Goal: Information Seeking & Learning: Find specific fact

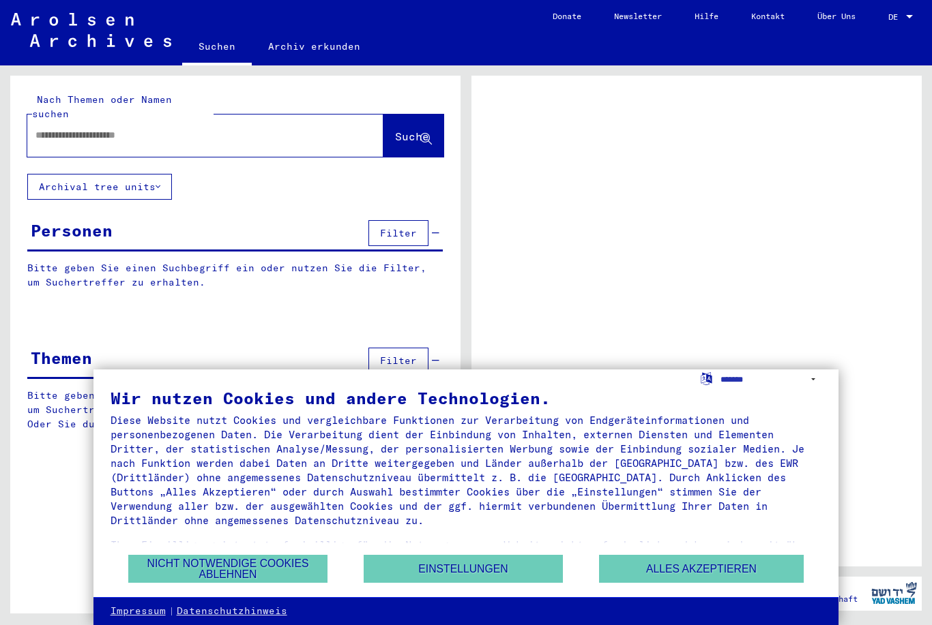
click at [759, 567] on button "Alles akzeptieren" at bounding box center [701, 569] width 205 height 28
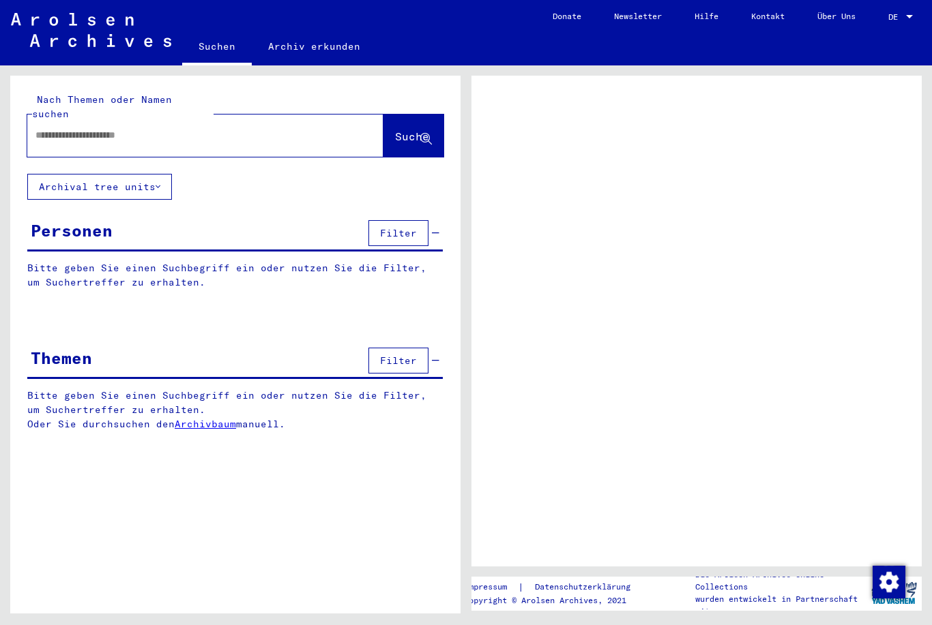
click at [905, 12] on div at bounding box center [909, 17] width 12 height 10
click at [910, 14] on div at bounding box center [909, 17] width 12 height 10
click at [909, 15] on div at bounding box center [909, 16] width 7 height 3
click at [897, 16] on span "DE" at bounding box center [895, 17] width 15 height 10
click at [908, 20] on div at bounding box center [909, 17] width 12 height 10
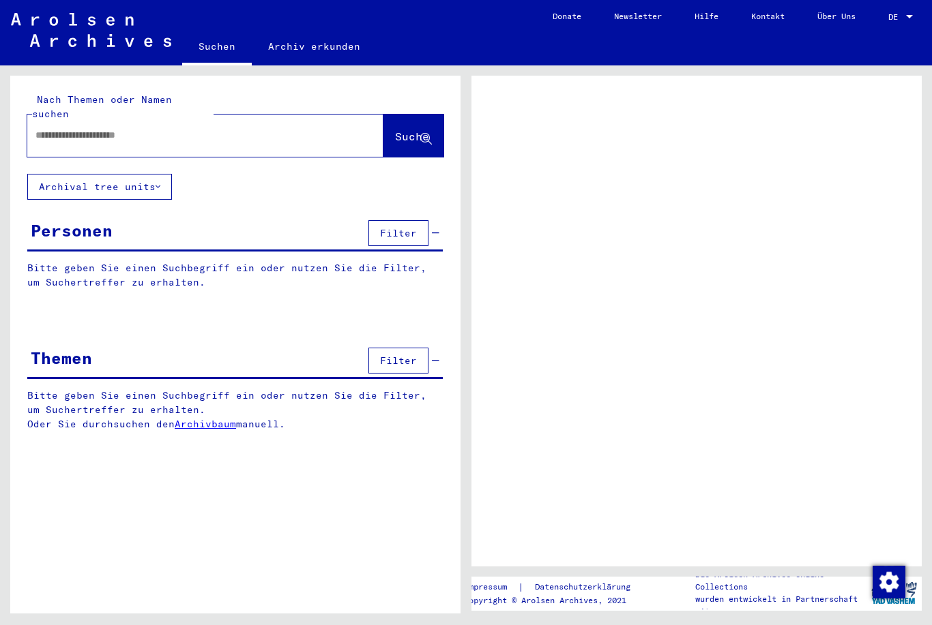
click at [912, 14] on div at bounding box center [909, 17] width 12 height 10
click at [912, 20] on div at bounding box center [909, 17] width 12 height 10
click at [897, 18] on span "DE" at bounding box center [895, 17] width 15 height 10
click at [899, 15] on span "DE" at bounding box center [895, 17] width 15 height 10
click at [905, 14] on div at bounding box center [909, 17] width 12 height 10
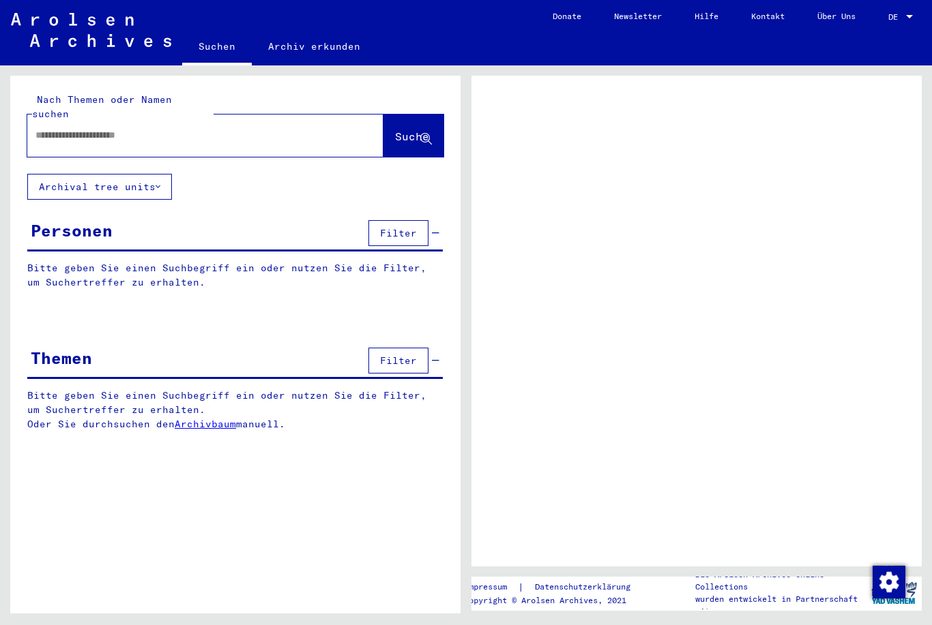
scroll to position [32, 0]
click at [895, 15] on span "DE" at bounding box center [895, 17] width 15 height 10
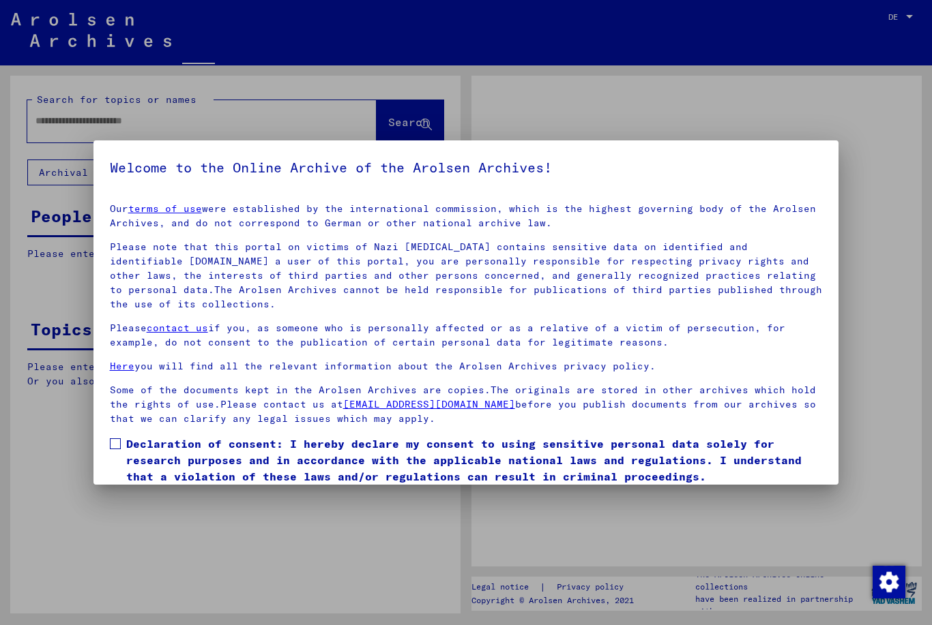
click at [915, 8] on div at bounding box center [466, 312] width 932 height 625
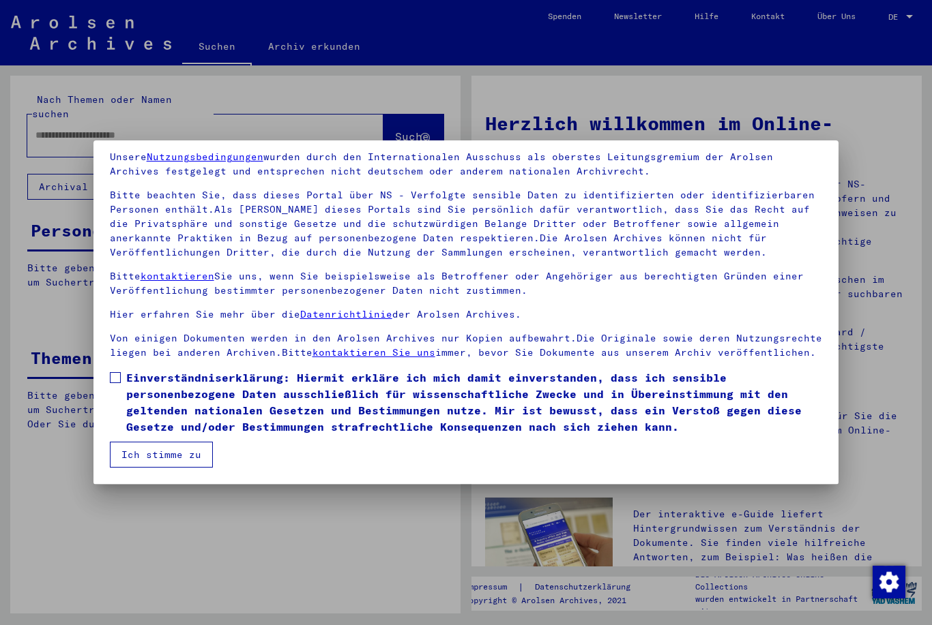
scroll to position [52, 0]
click at [123, 383] on label "Einverständniserklärung: Hiermit erkläre ich mich damit einverstanden, dass ich…" at bounding box center [466, 402] width 713 height 65
click at [174, 456] on button "Ich stimme zu" at bounding box center [161, 455] width 103 height 26
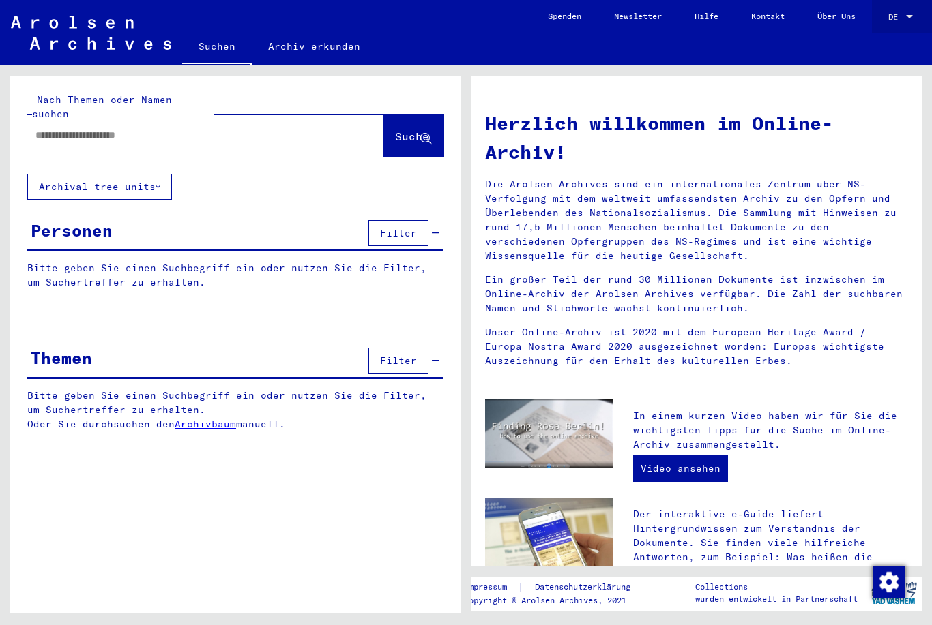
click at [911, 21] on div at bounding box center [909, 17] width 12 height 10
click at [908, 22] on span "English" at bounding box center [885, 24] width 55 height 25
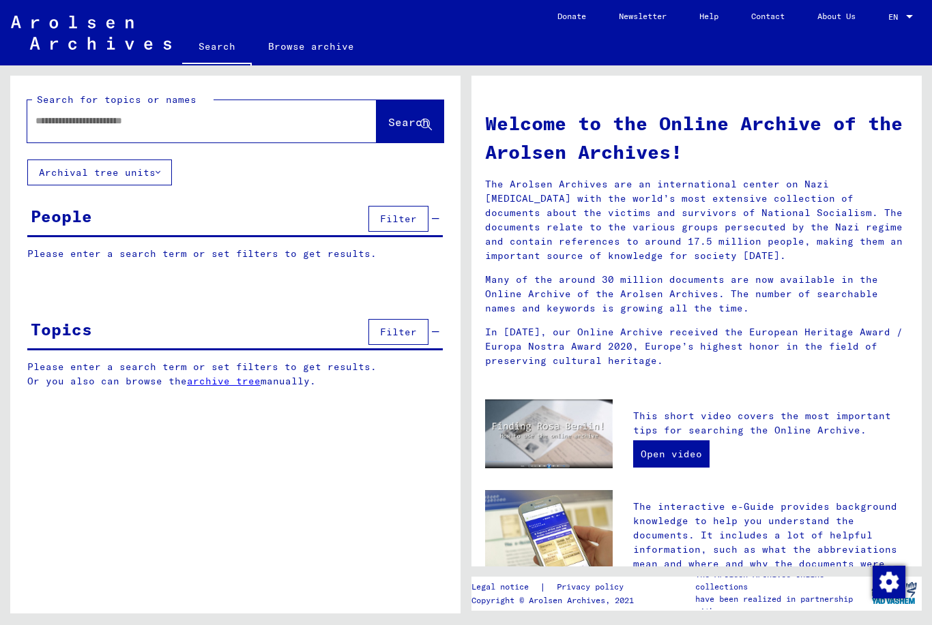
click at [246, 125] on input "text" at bounding box center [185, 121] width 300 height 14
type input "**********"
click at [419, 128] on span "Search" at bounding box center [408, 122] width 41 height 14
click at [412, 117] on span "Search" at bounding box center [408, 122] width 41 height 14
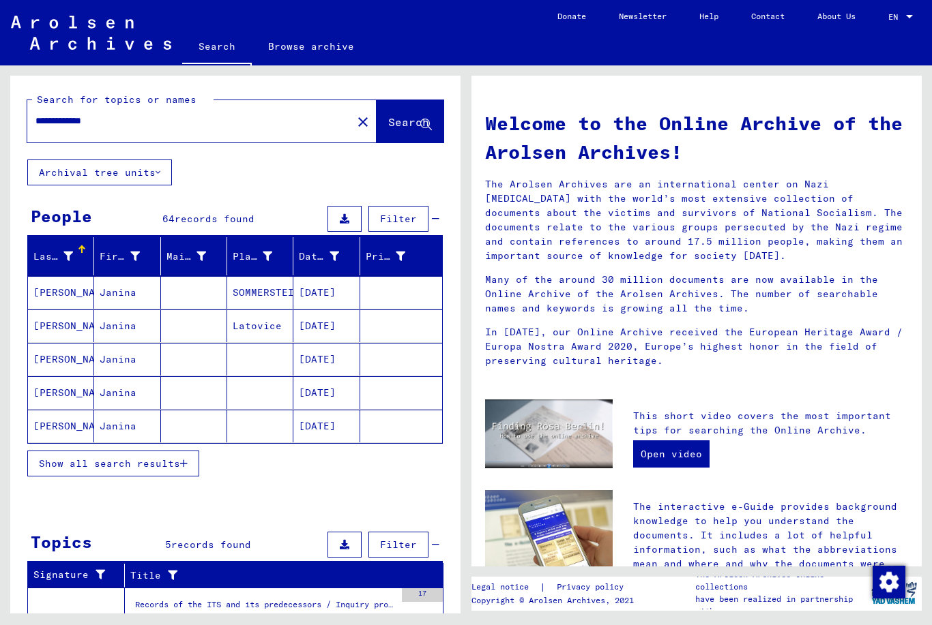
click at [168, 468] on span "Show all search results" at bounding box center [109, 464] width 141 height 12
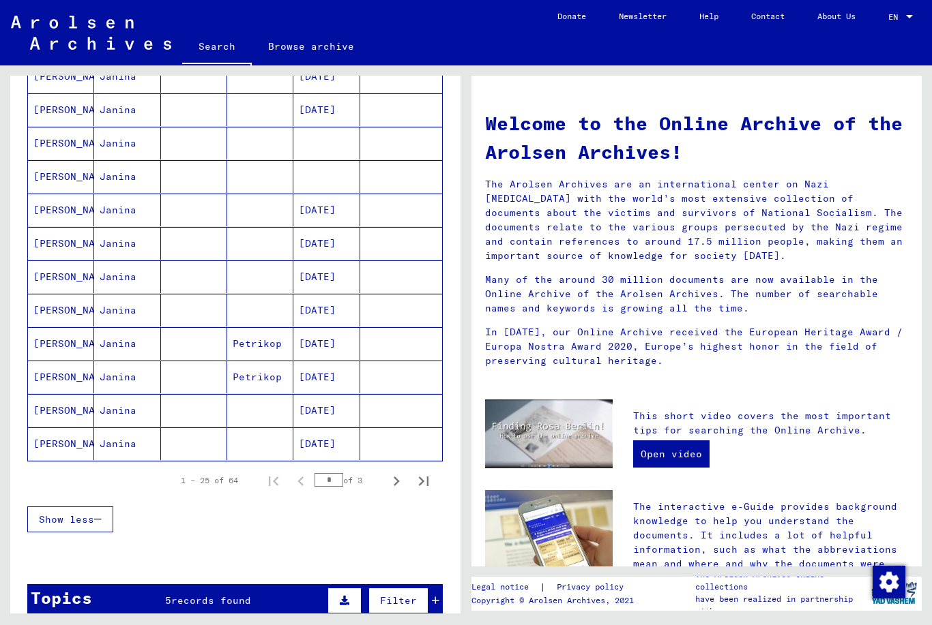
scroll to position [651, 0]
click at [185, 349] on mat-cell at bounding box center [194, 343] width 66 height 33
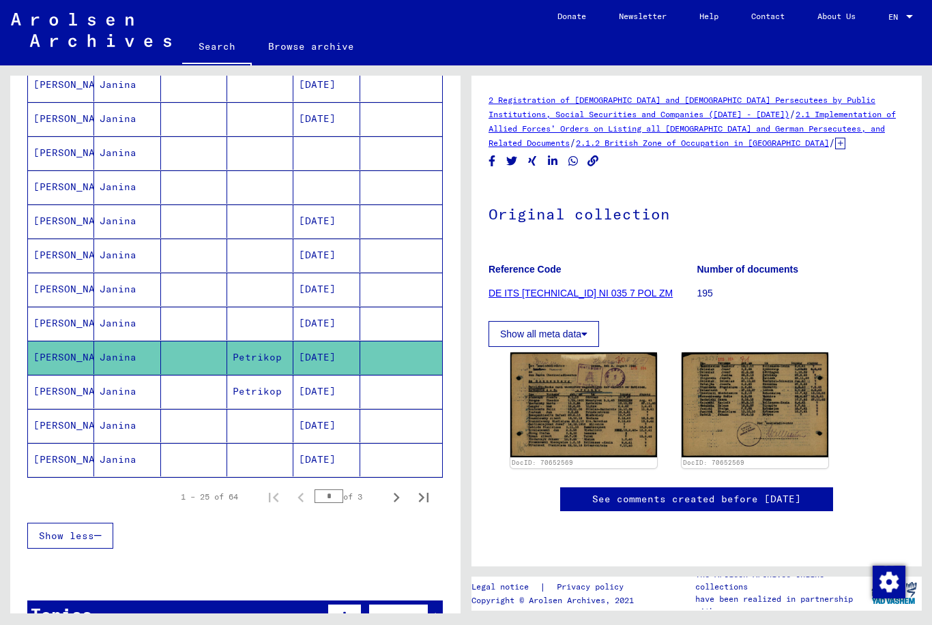
scroll to position [40, 0]
click at [584, 329] on icon at bounding box center [584, 334] width 6 height 10
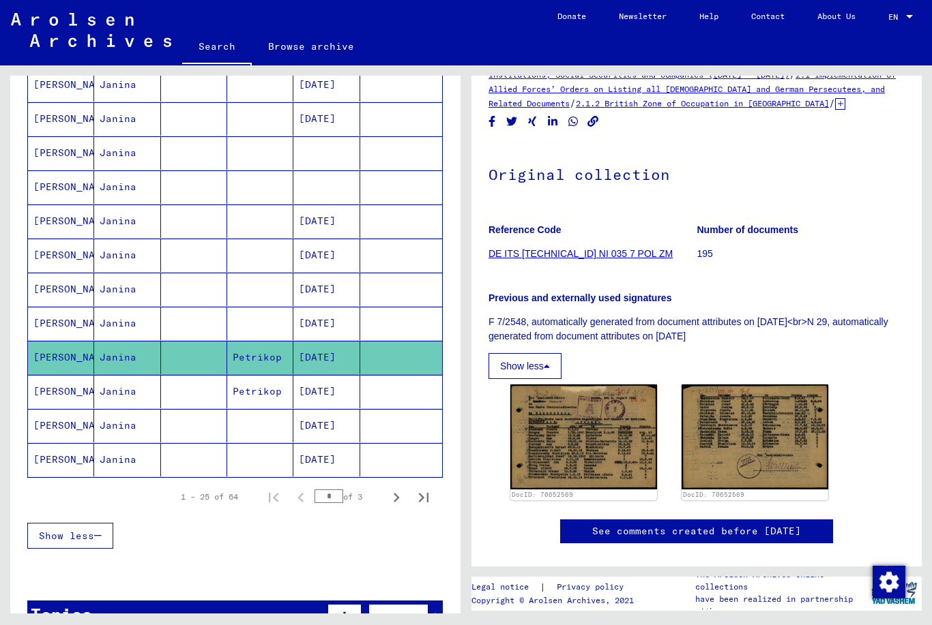
scroll to position [56, 0]
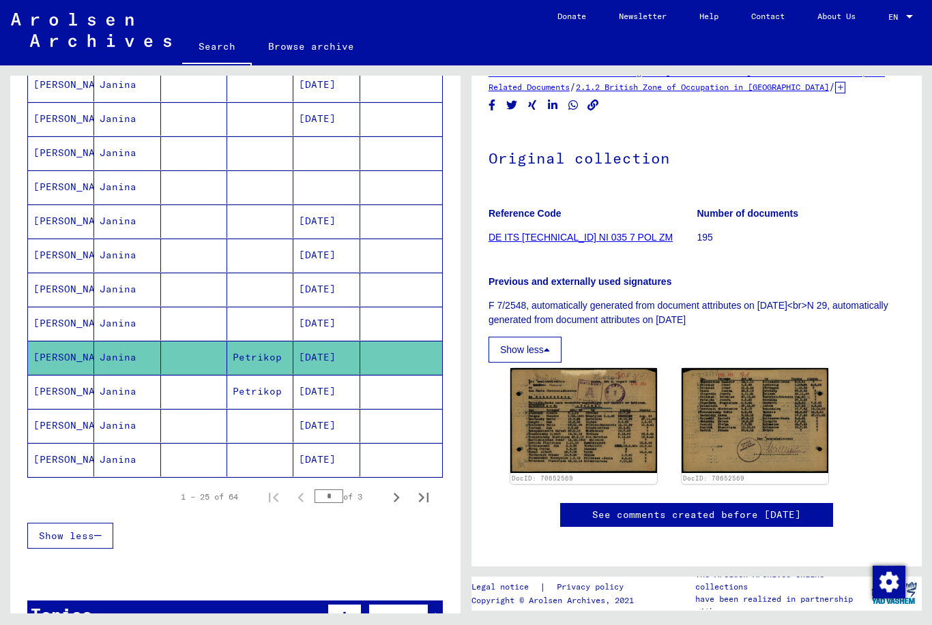
click at [641, 157] on h1 "Original collection" at bounding box center [696, 157] width 416 height 60
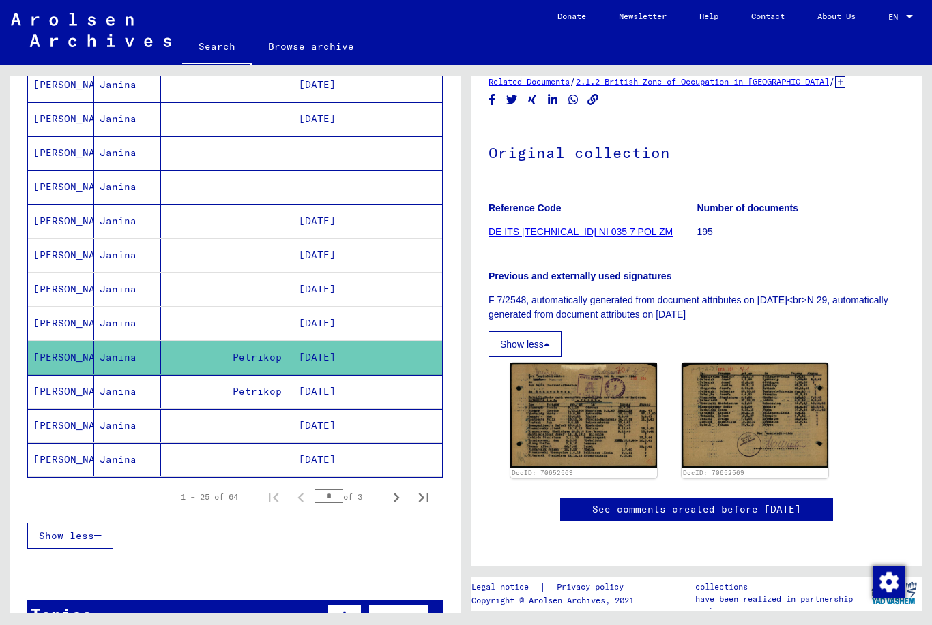
scroll to position [80, 0]
click at [584, 387] on img at bounding box center [583, 415] width 147 height 104
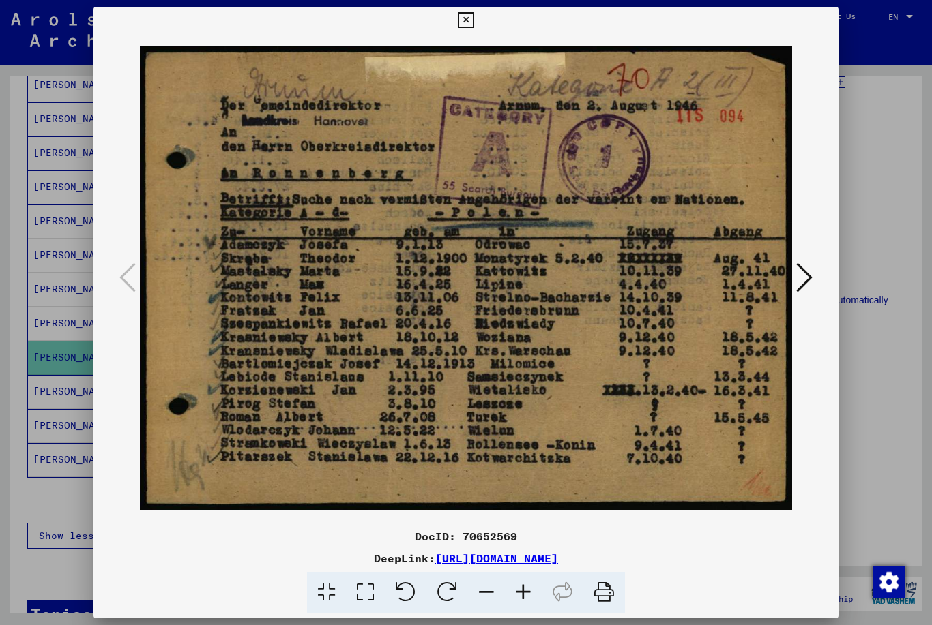
click at [816, 279] on button at bounding box center [804, 278] width 25 height 39
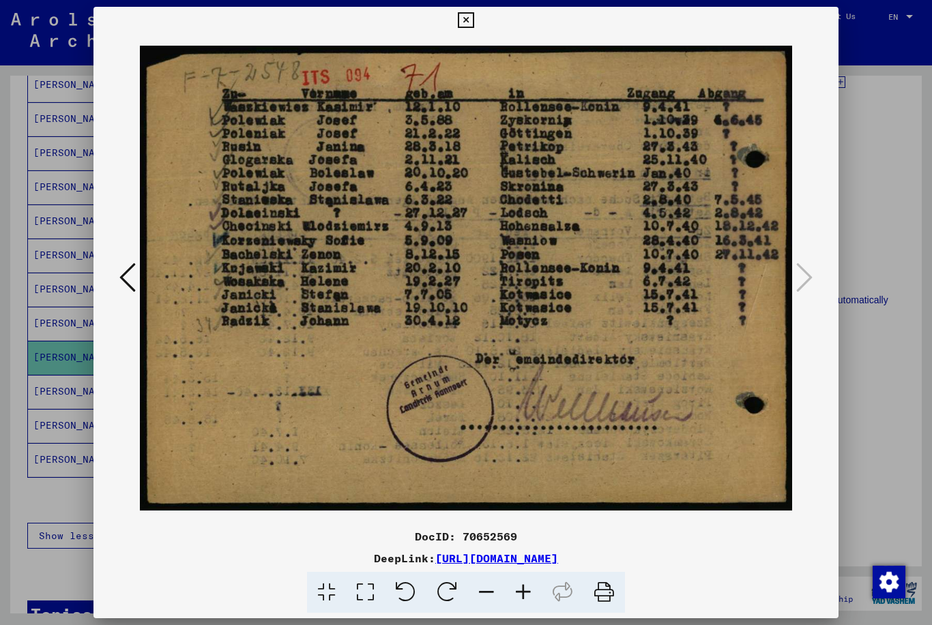
click at [141, 274] on img at bounding box center [466, 278] width 653 height 489
click at [125, 278] on icon at bounding box center [127, 277] width 16 height 33
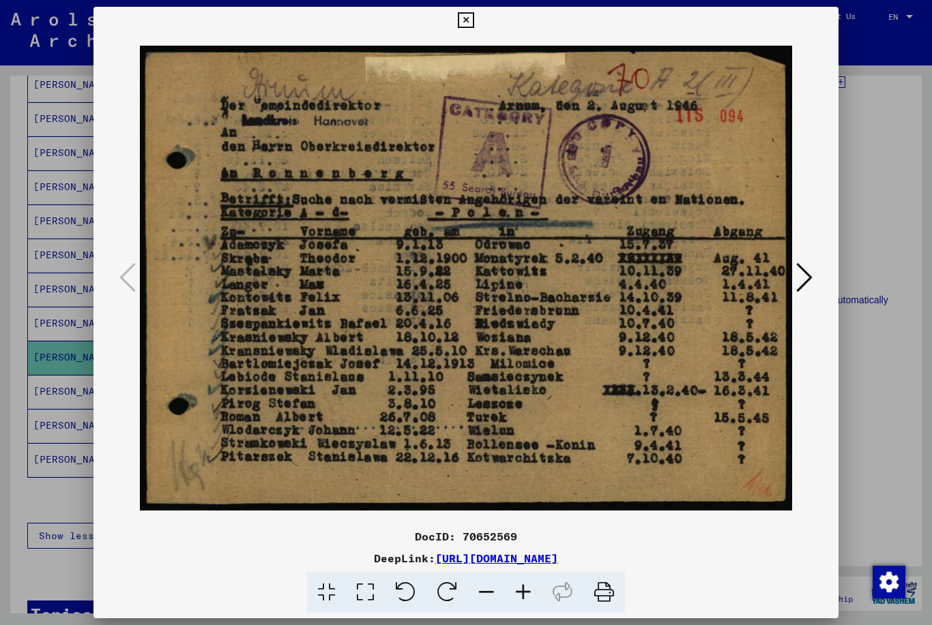
click at [803, 272] on icon at bounding box center [804, 277] width 16 height 33
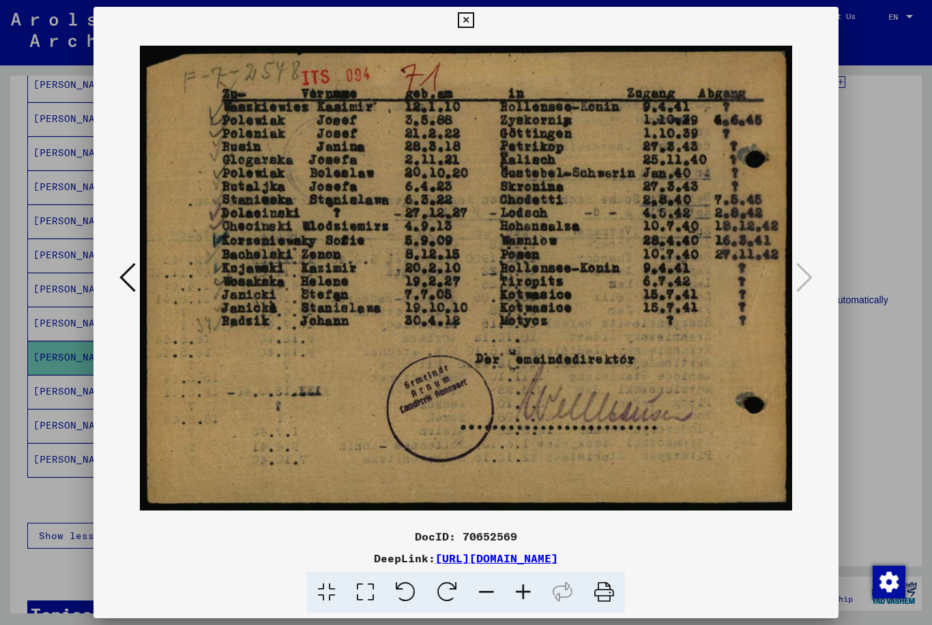
click at [473, 20] on icon at bounding box center [466, 20] width 16 height 16
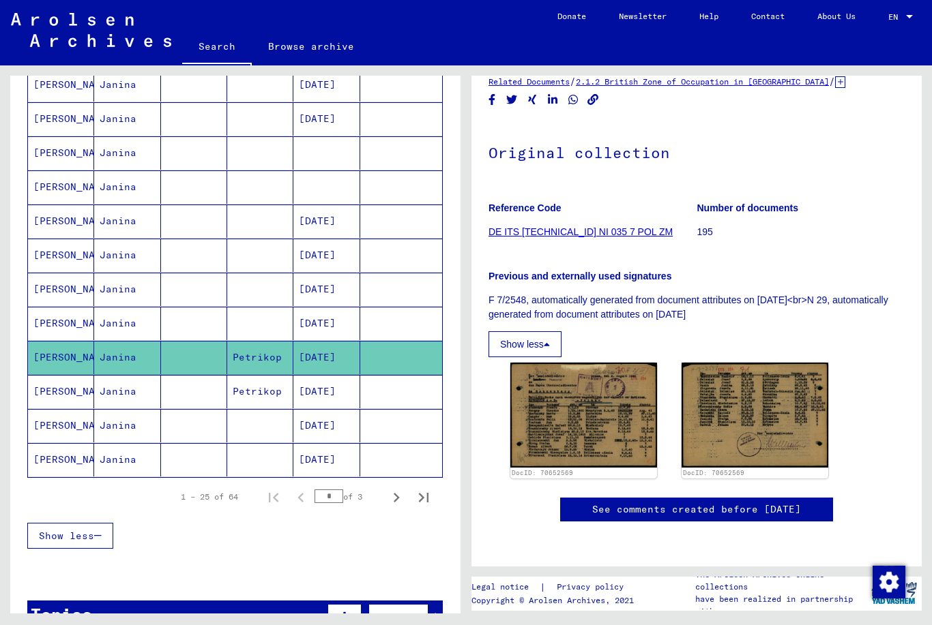
click at [57, 388] on mat-cell "[PERSON_NAME]" at bounding box center [61, 391] width 66 height 33
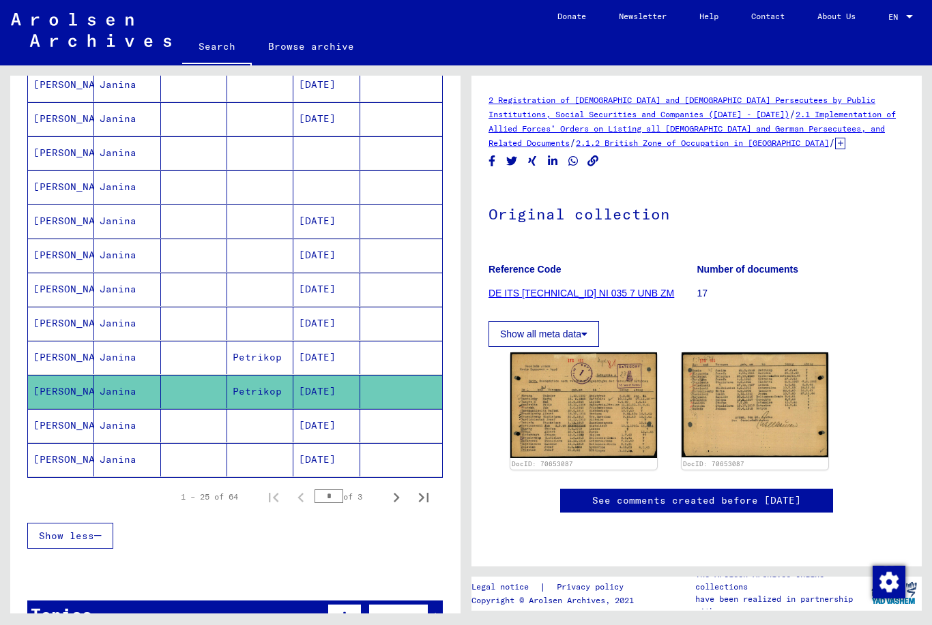
click at [578, 401] on img at bounding box center [583, 406] width 147 height 106
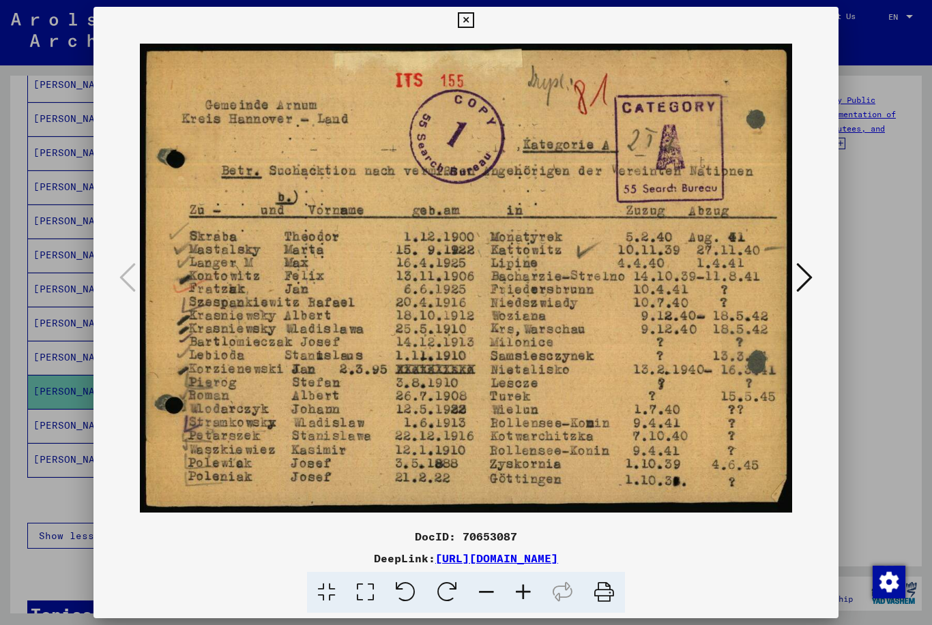
click at [807, 276] on icon at bounding box center [804, 277] width 16 height 33
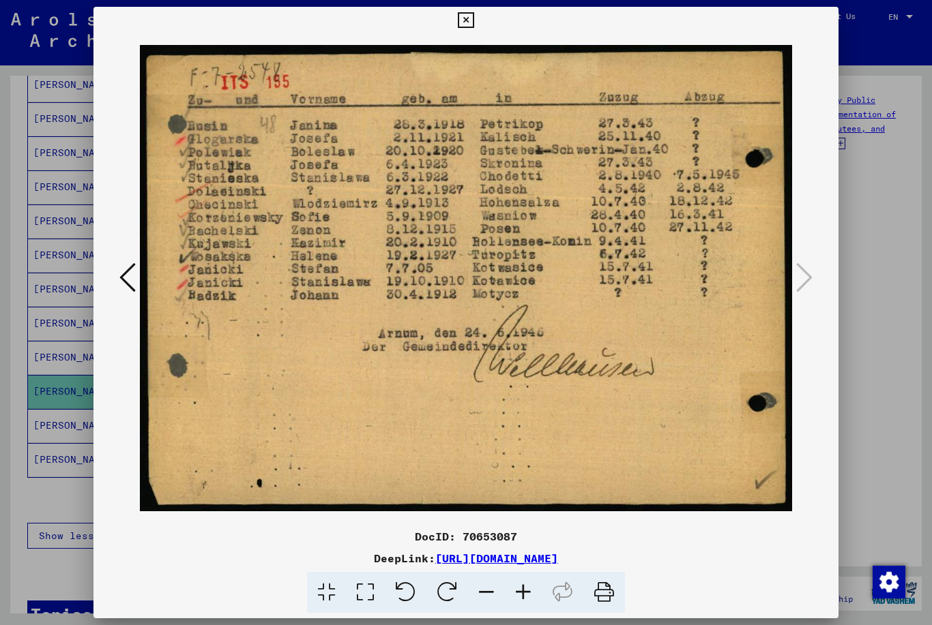
click at [121, 273] on icon at bounding box center [127, 277] width 16 height 33
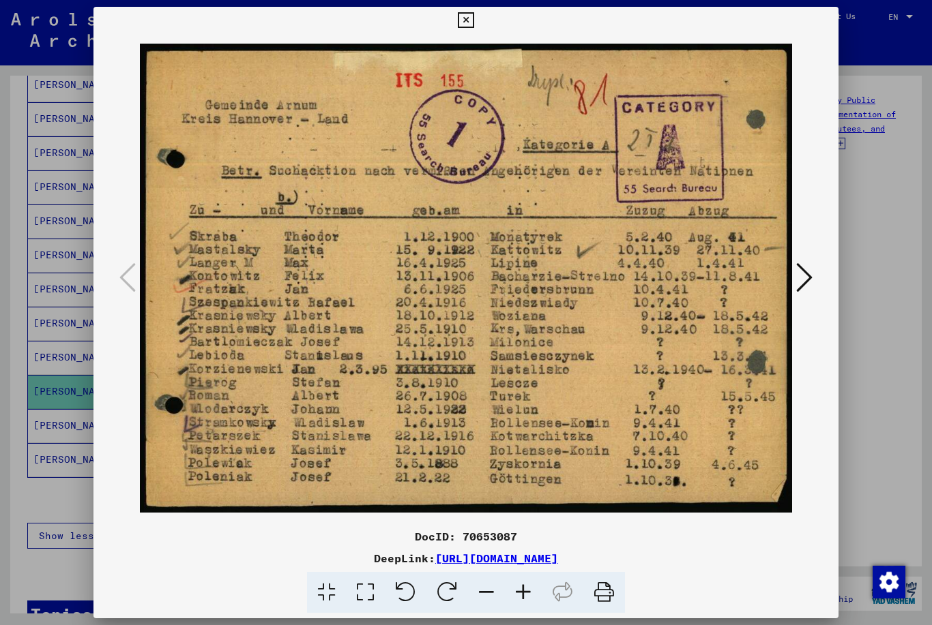
click at [804, 274] on icon at bounding box center [804, 277] width 16 height 33
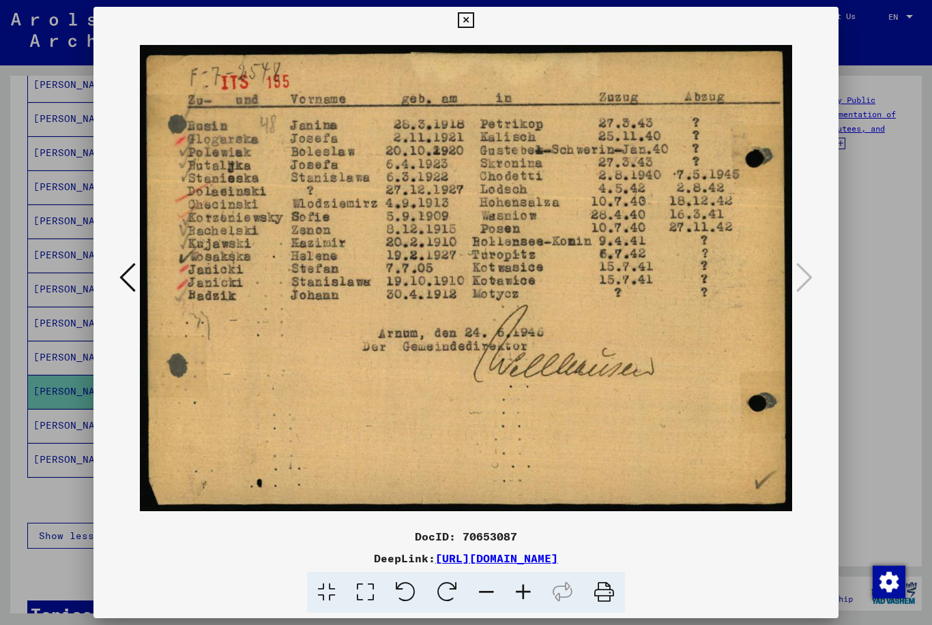
click at [122, 282] on icon at bounding box center [127, 277] width 16 height 33
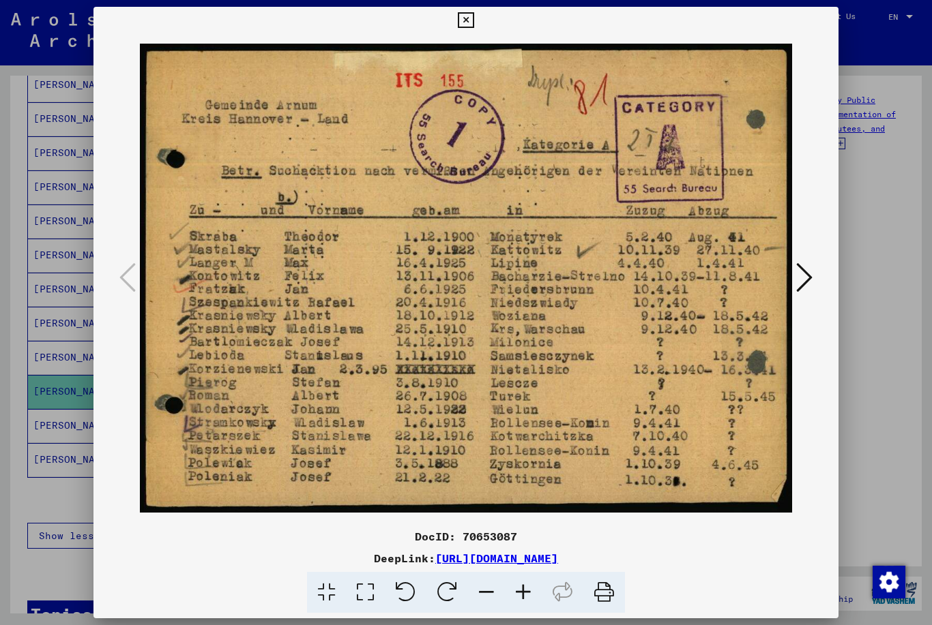
click at [473, 17] on icon at bounding box center [466, 20] width 16 height 16
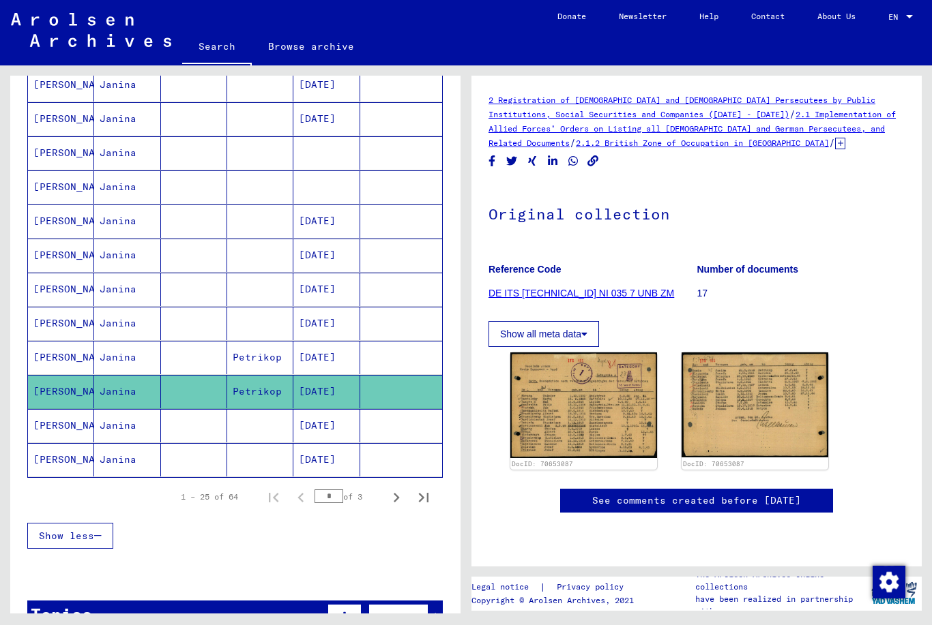
click at [582, 408] on img at bounding box center [583, 406] width 147 height 106
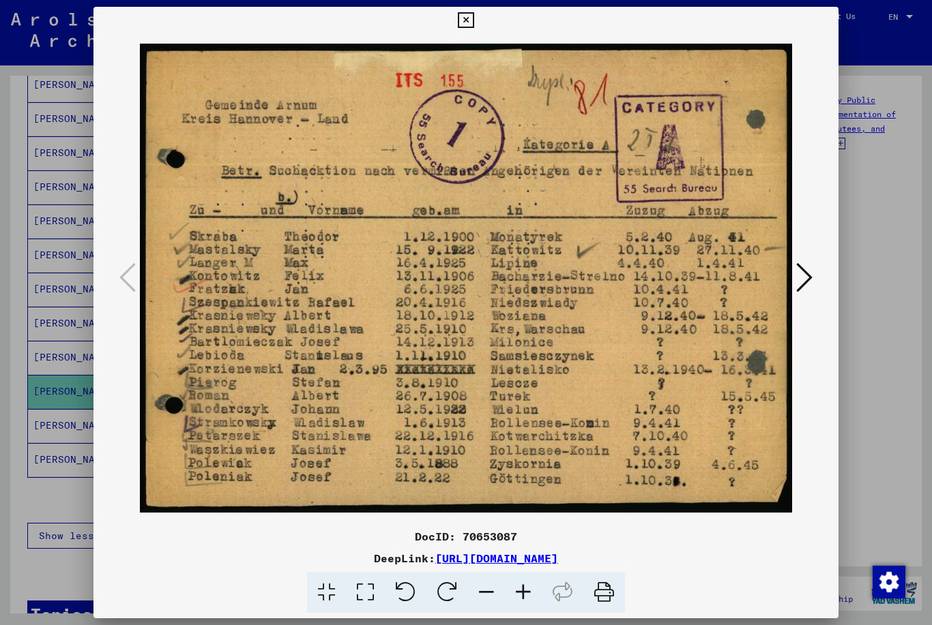
click at [582, 357] on img at bounding box center [466, 278] width 653 height 489
click at [599, 340] on img at bounding box center [466, 278] width 653 height 489
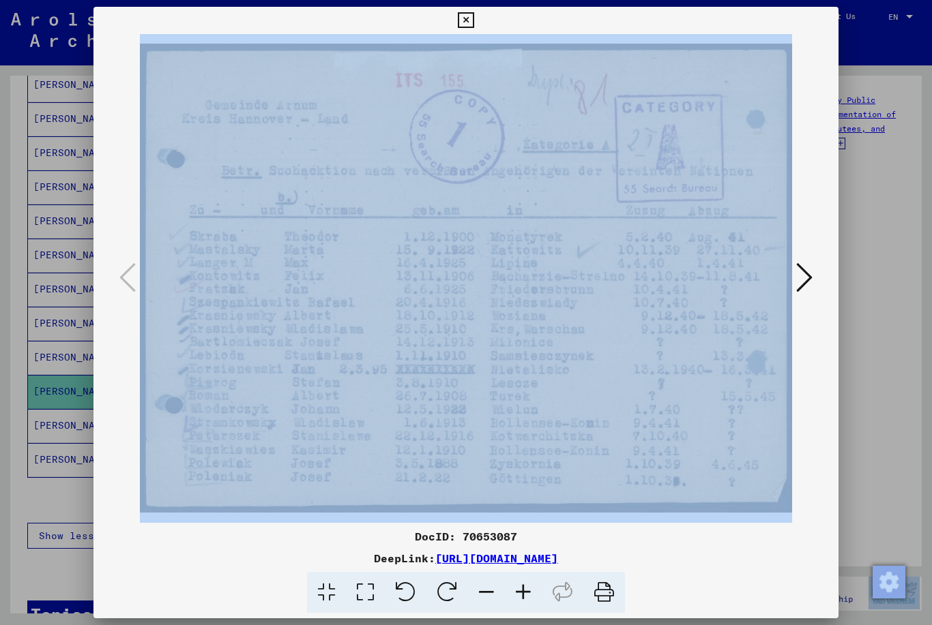
click at [599, 376] on img at bounding box center [466, 278] width 653 height 489
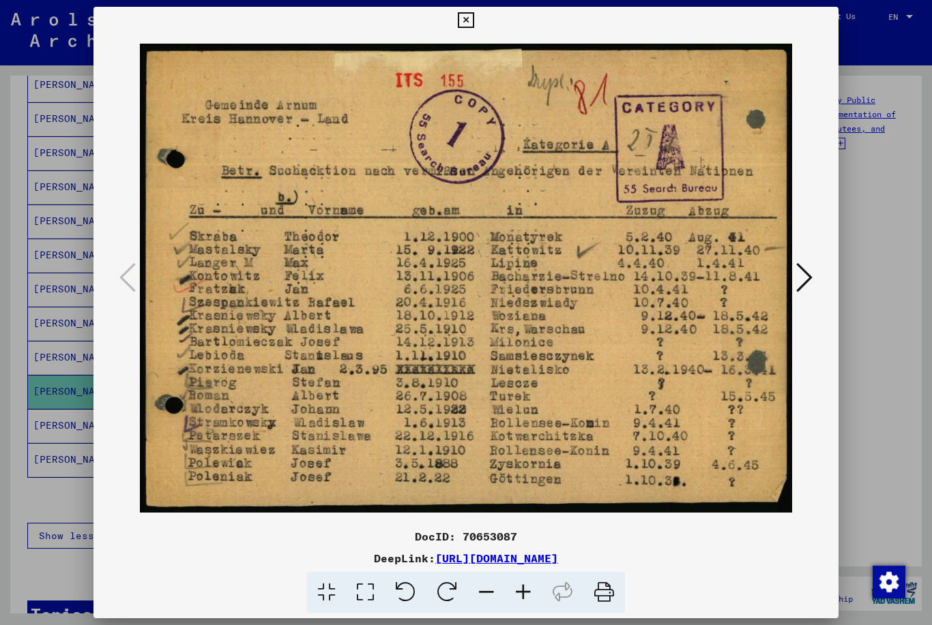
click at [810, 272] on icon at bounding box center [804, 277] width 16 height 33
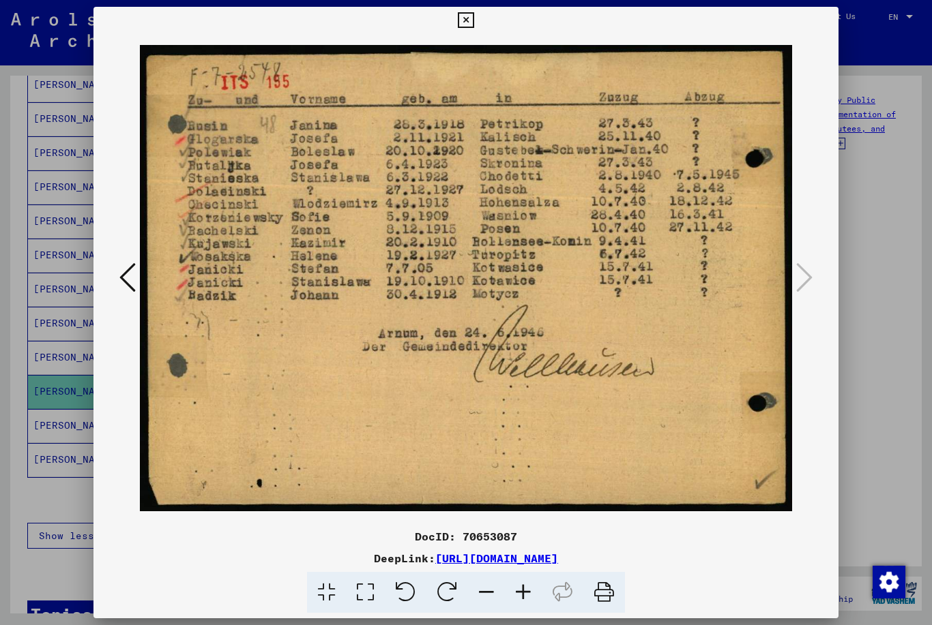
click at [581, 84] on img at bounding box center [466, 278] width 653 height 489
click at [586, 450] on img at bounding box center [466, 278] width 653 height 489
click at [477, 19] on button at bounding box center [466, 20] width 24 height 27
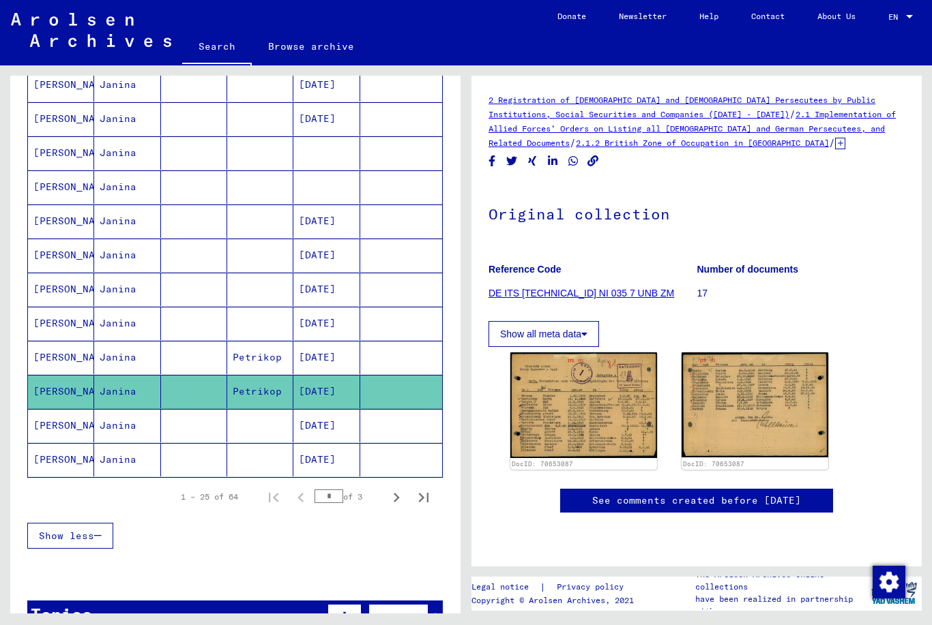
click at [342, 424] on mat-cell "[DATE]" at bounding box center [326, 425] width 66 height 33
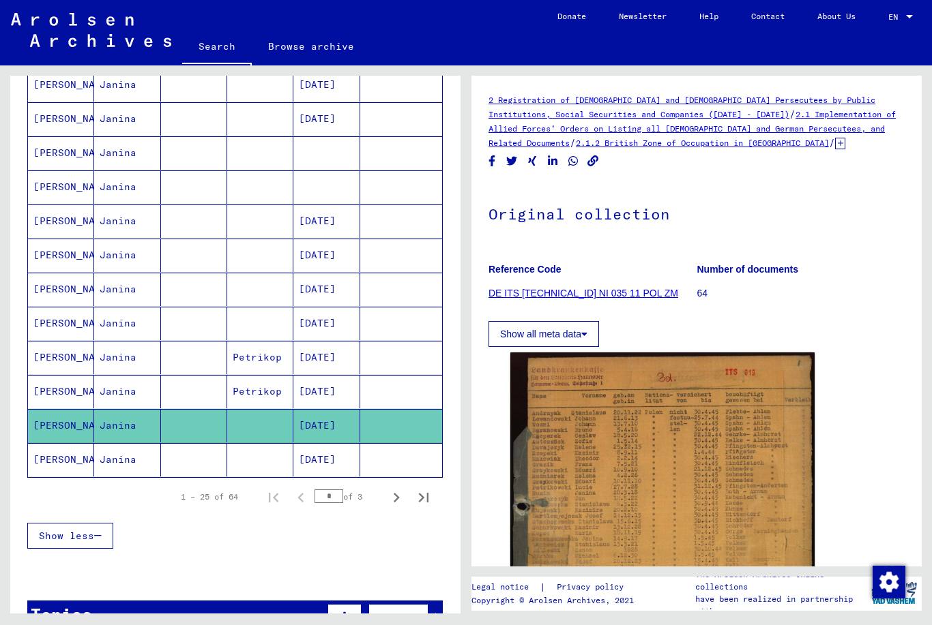
click at [628, 486] on img at bounding box center [662, 548] width 304 height 391
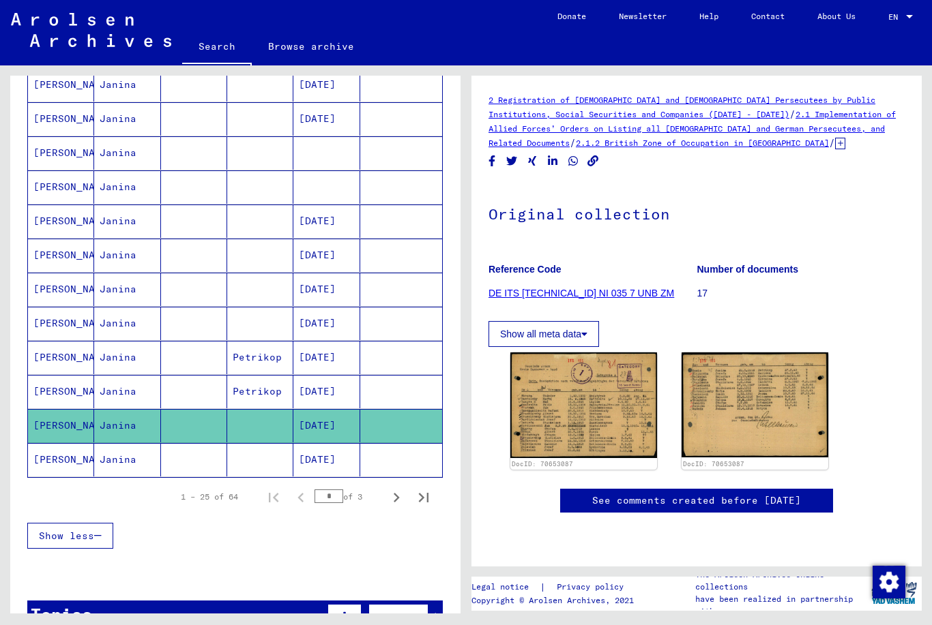
scroll to position [239, 0]
click at [387, 427] on mat-cell at bounding box center [401, 425] width 82 height 33
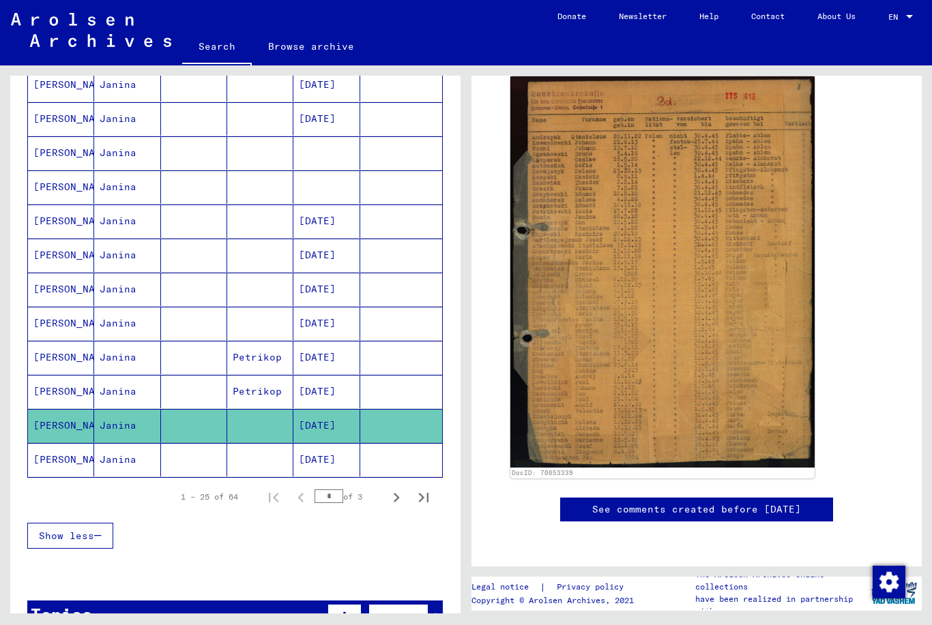
scroll to position [338, 0]
click at [275, 460] on mat-cell at bounding box center [260, 459] width 66 height 33
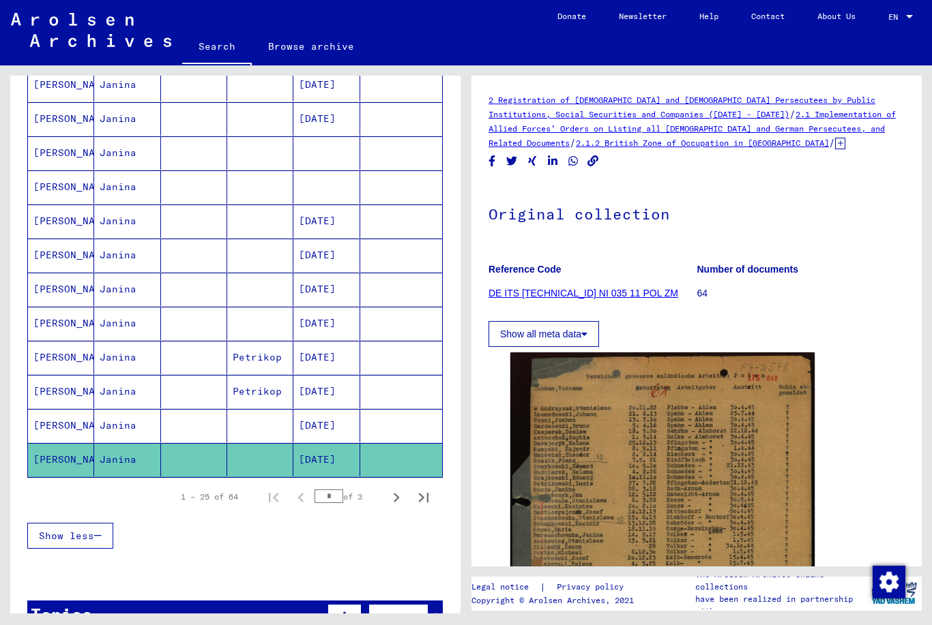
click at [643, 399] on img at bounding box center [662, 547] width 304 height 388
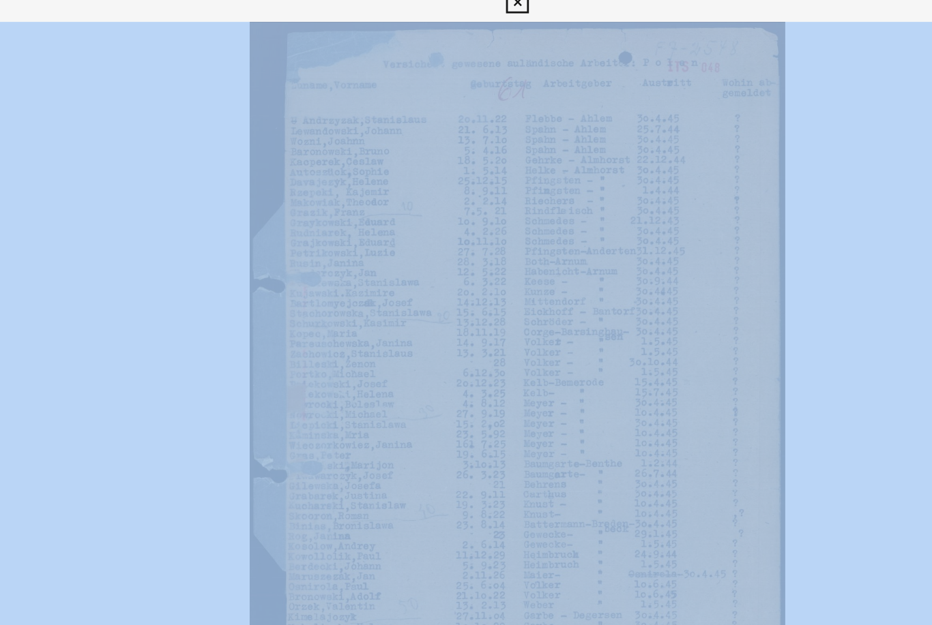
click at [426, 55] on img at bounding box center [465, 278] width 745 height 489
click at [432, 54] on img at bounding box center [465, 278] width 745 height 489
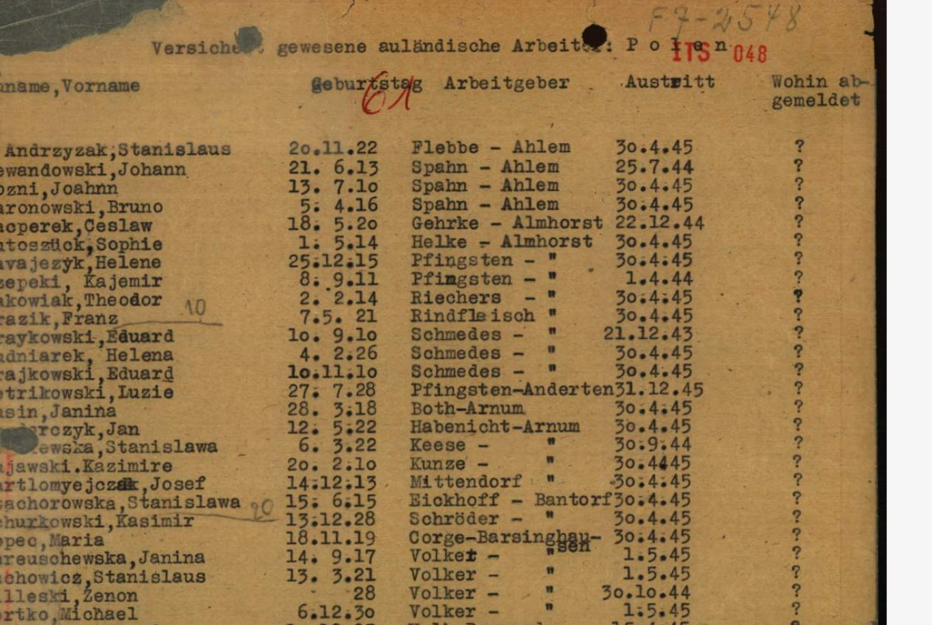
click at [196, 34] on img at bounding box center [465, 278] width 745 height 489
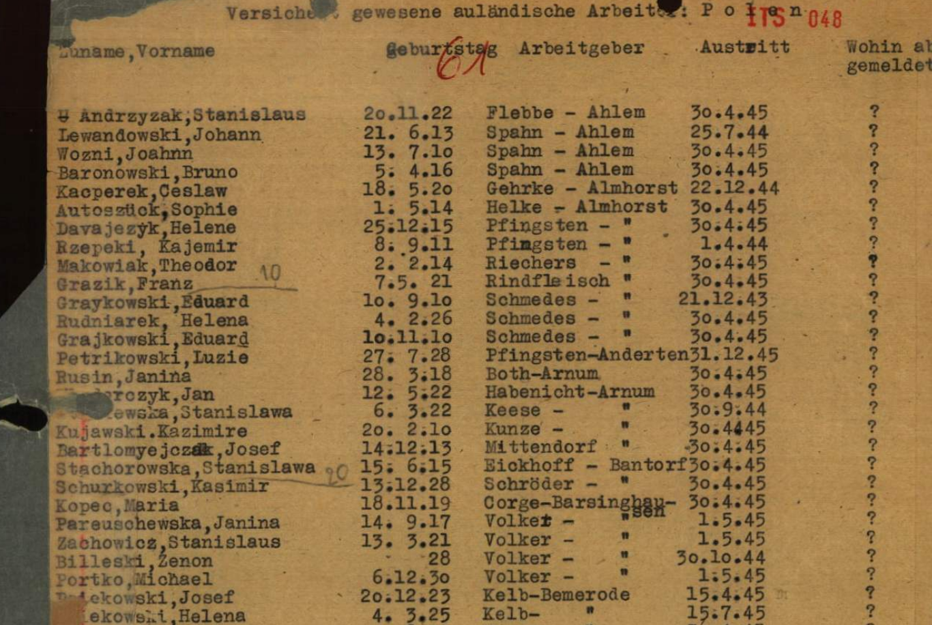
click at [296, 34] on img at bounding box center [465, 278] width 745 height 489
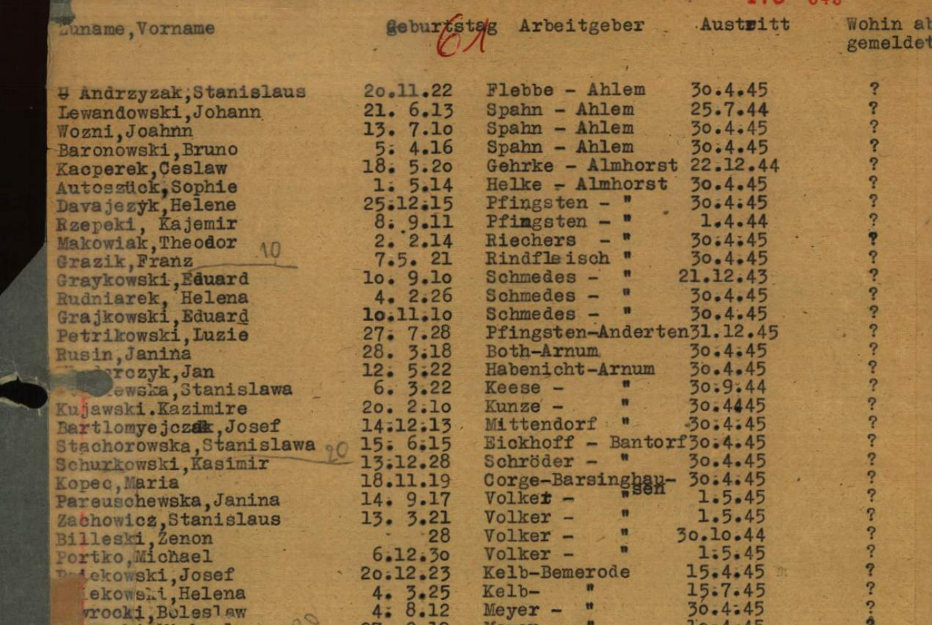
click at [93, 100] on img at bounding box center [465, 278] width 745 height 489
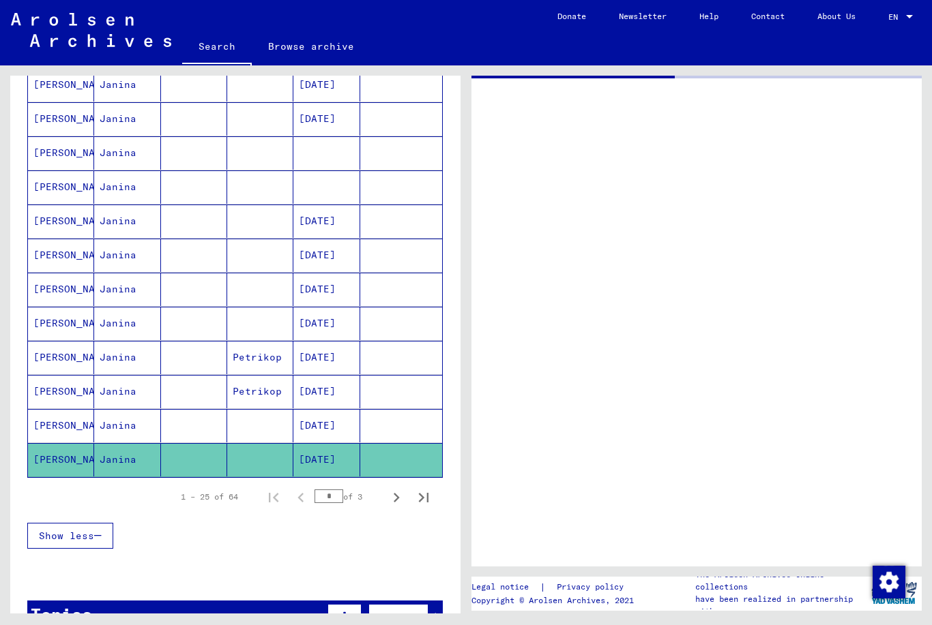
click at [392, 509] on button "Next page" at bounding box center [396, 497] width 27 height 27
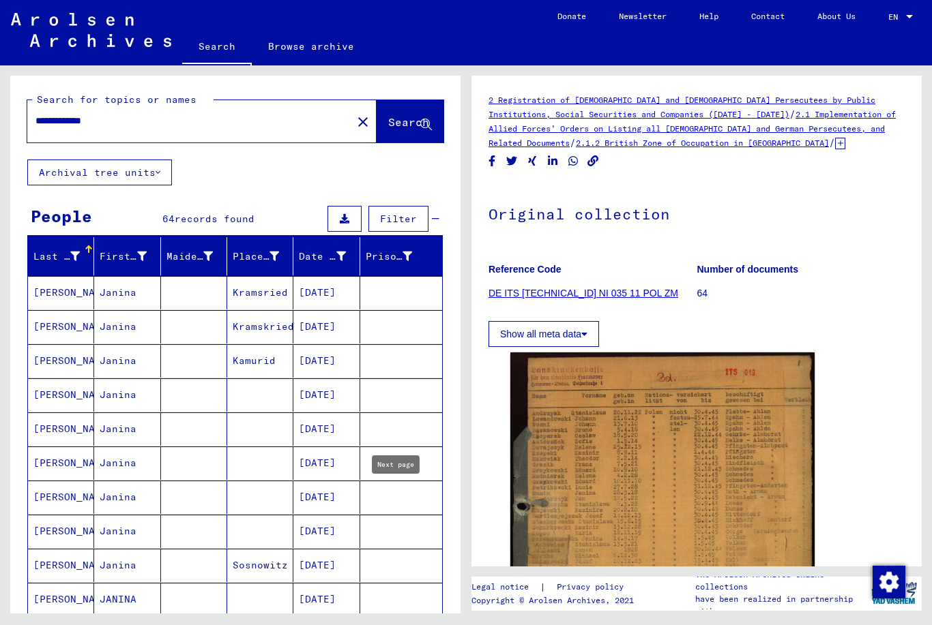
click at [59, 294] on mat-cell "[PERSON_NAME]" at bounding box center [61, 292] width 66 height 33
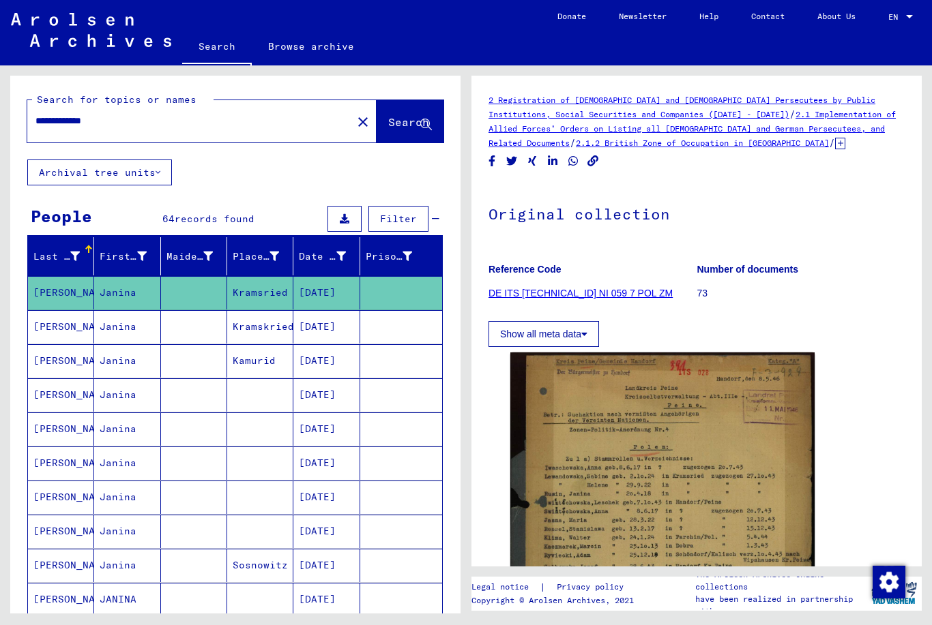
click at [654, 435] on img at bounding box center [662, 557] width 304 height 409
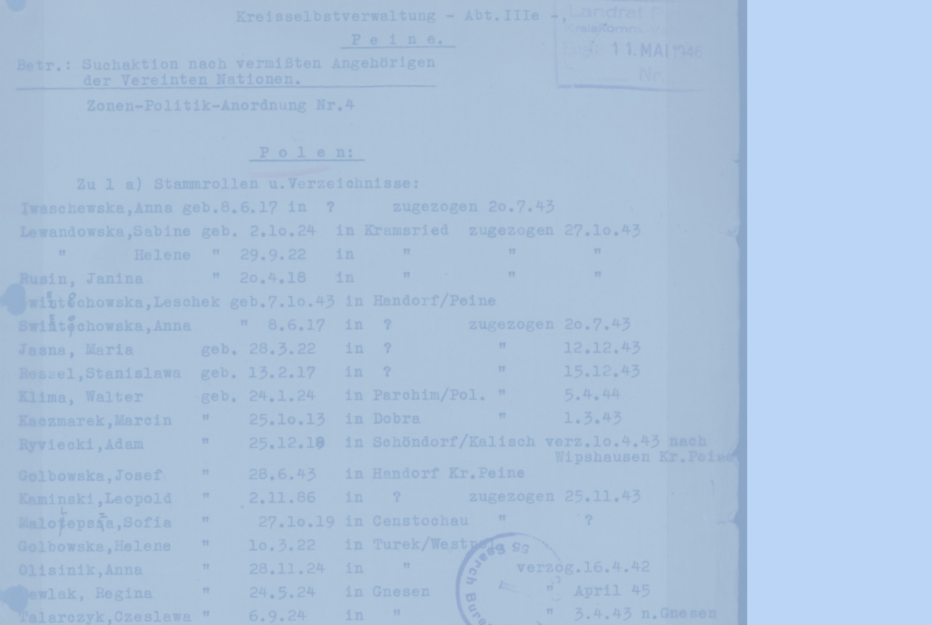
click at [231, 57] on img at bounding box center [465, 278] width 745 height 489
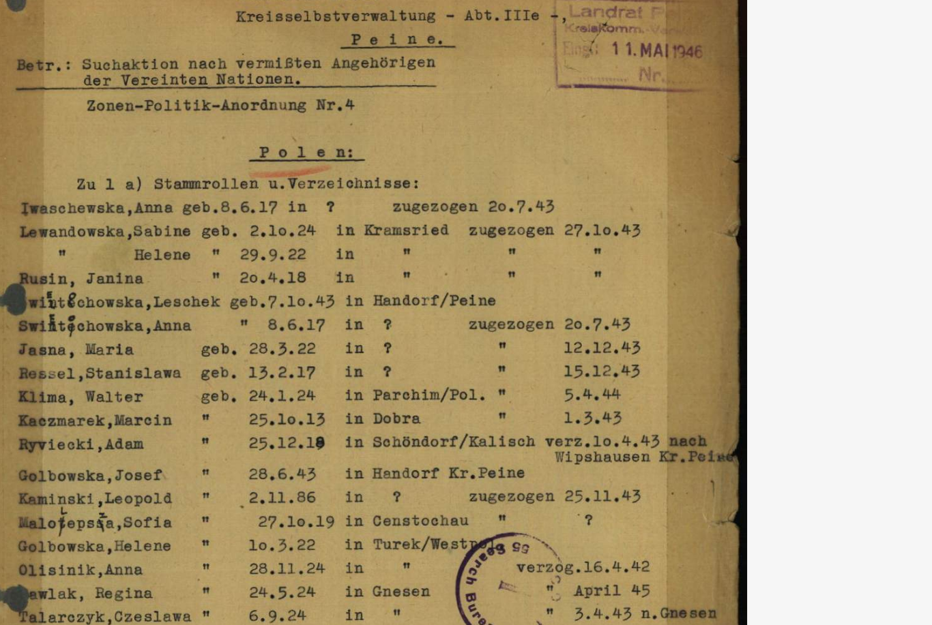
click at [202, 92] on img at bounding box center [465, 278] width 745 height 489
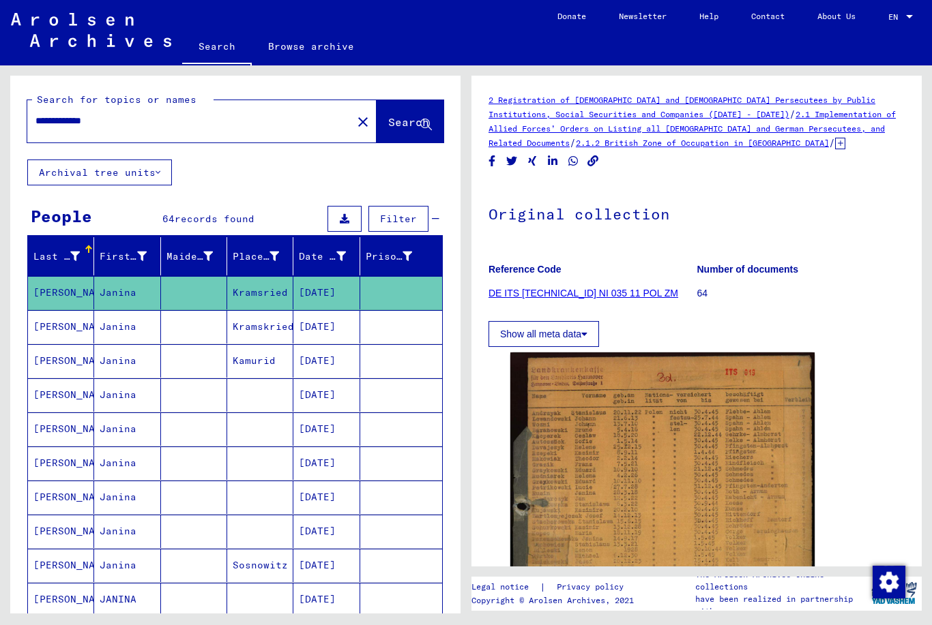
click at [203, 356] on mat-cell at bounding box center [194, 360] width 66 height 33
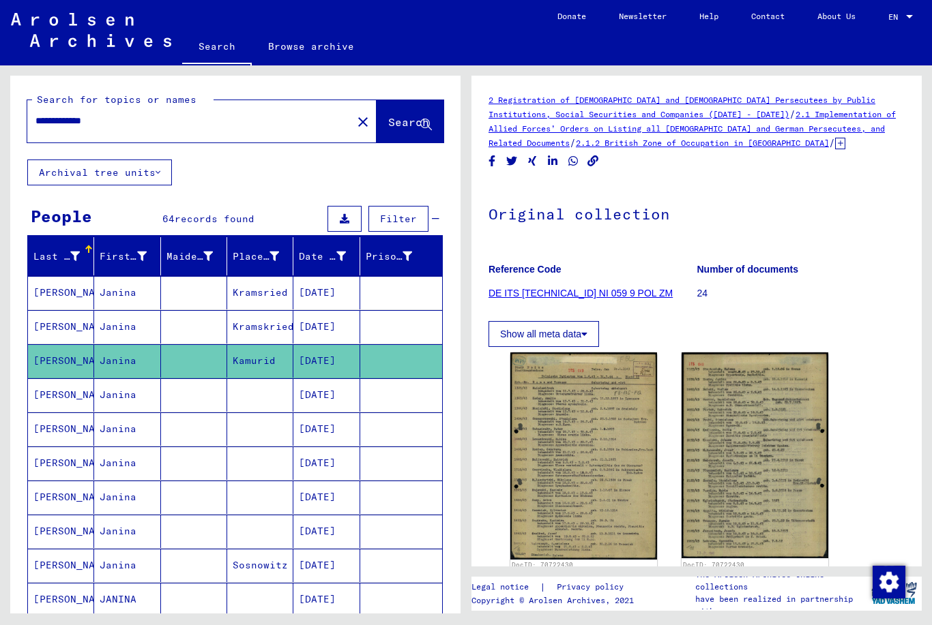
click at [557, 466] on img at bounding box center [583, 456] width 147 height 207
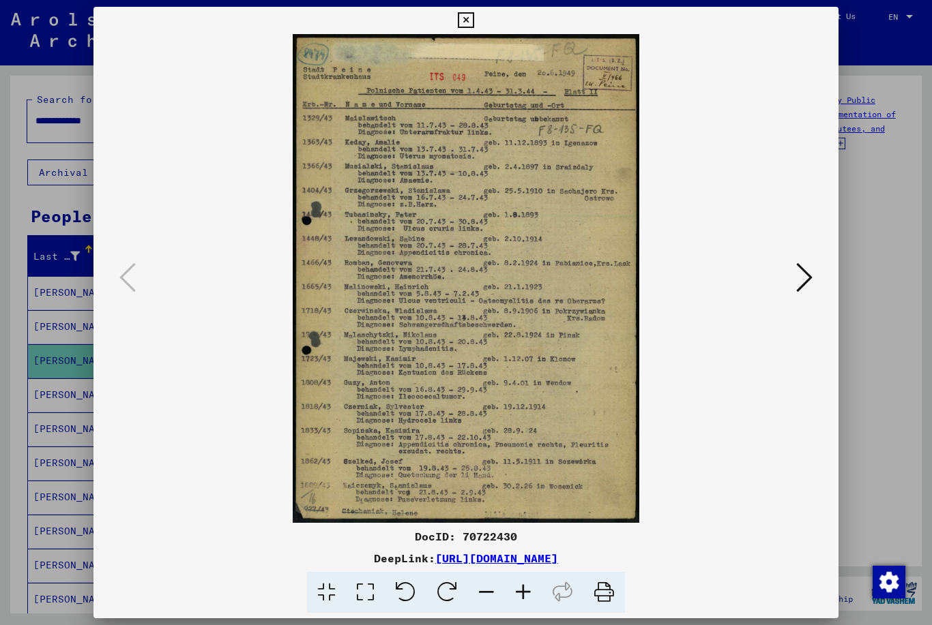
click at [809, 270] on icon at bounding box center [804, 277] width 16 height 33
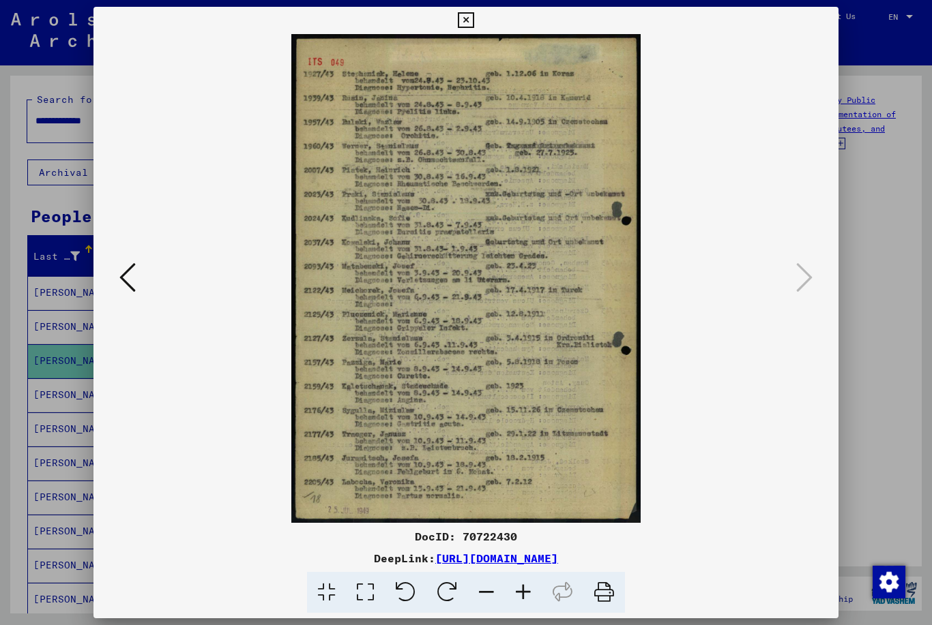
click at [136, 285] on button at bounding box center [127, 278] width 25 height 39
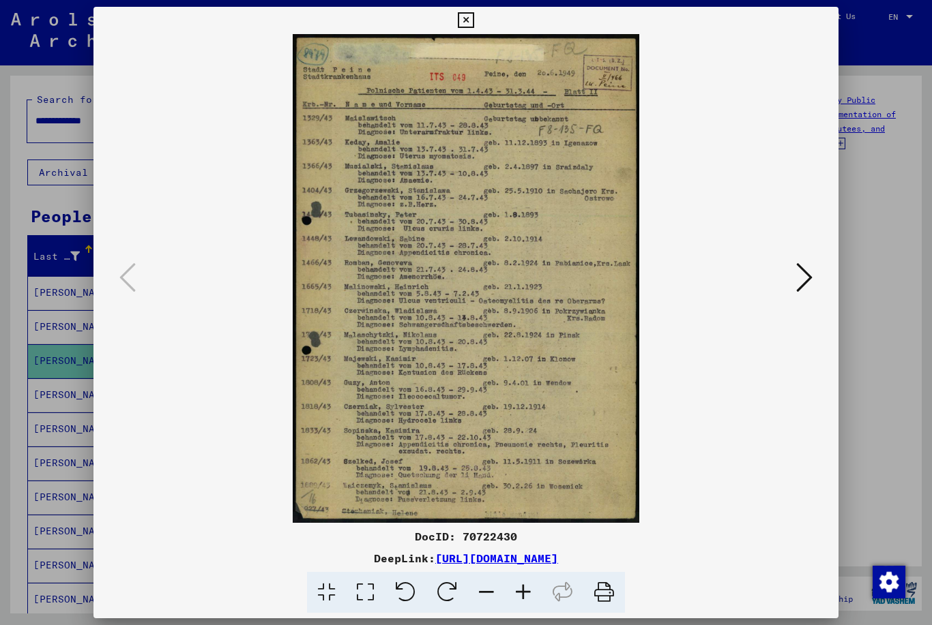
click at [477, 28] on button at bounding box center [466, 20] width 24 height 27
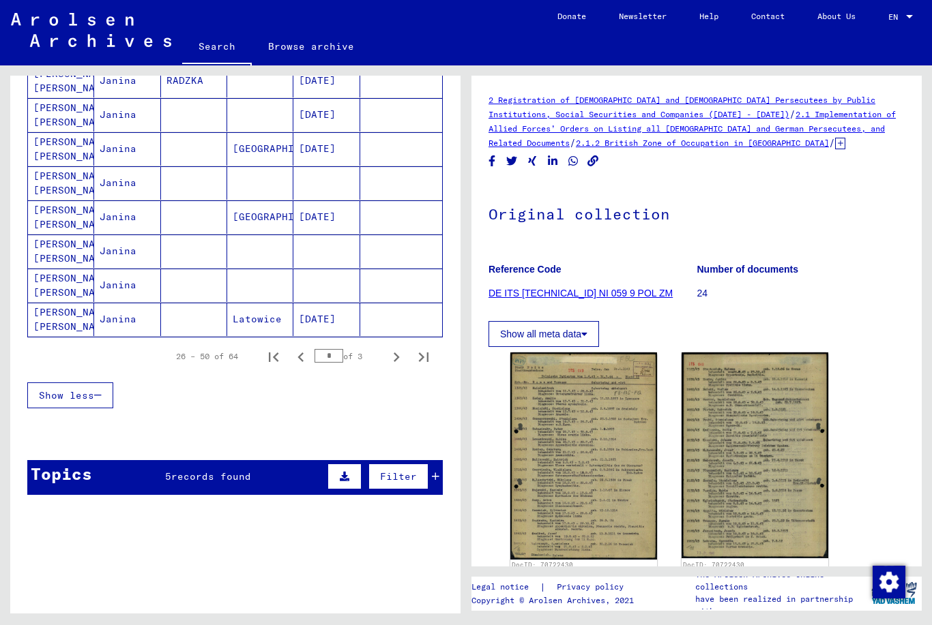
scroll to position [900, 0]
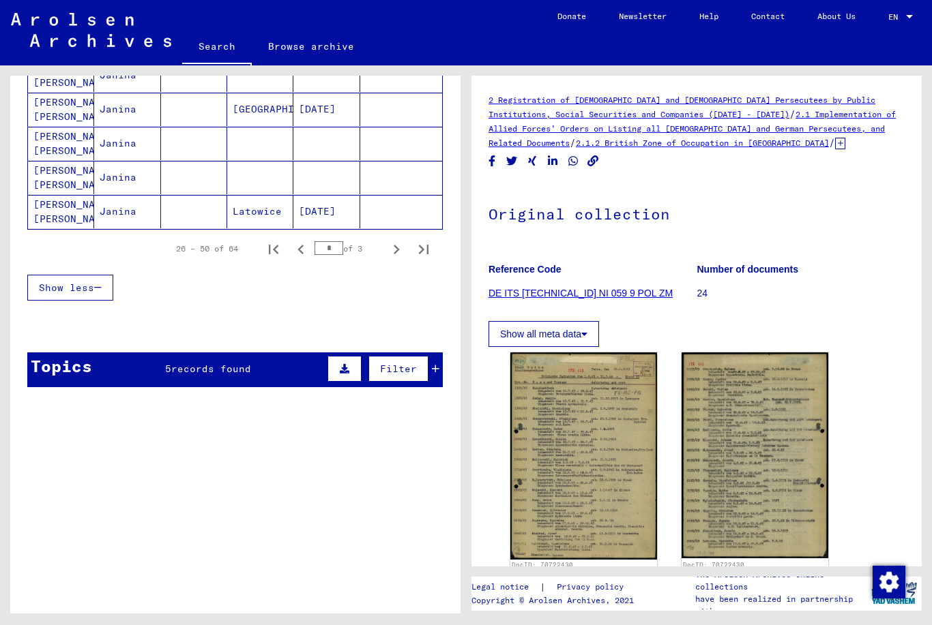
click at [297, 252] on icon "Previous page" at bounding box center [300, 249] width 19 height 19
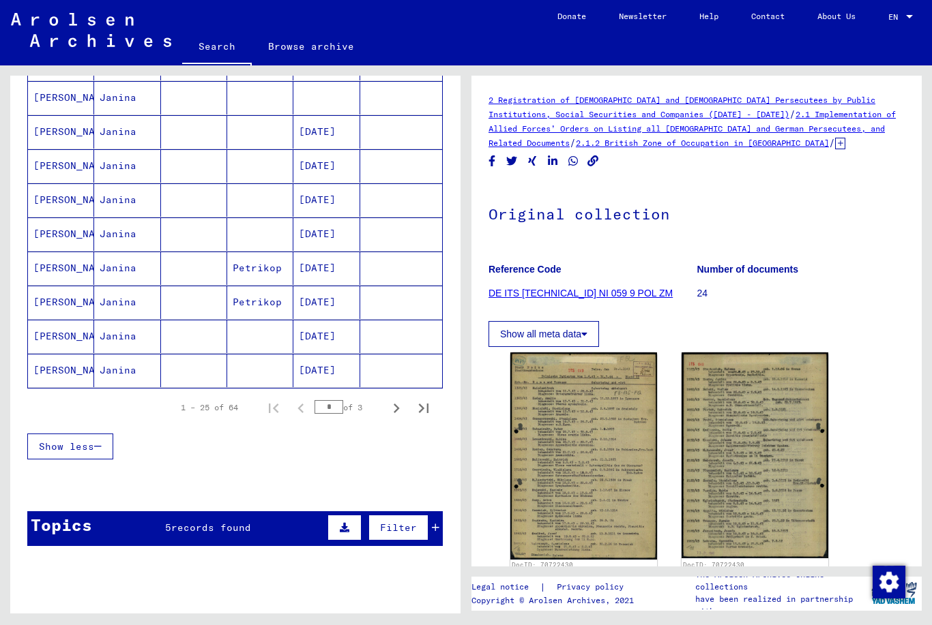
scroll to position [731, 0]
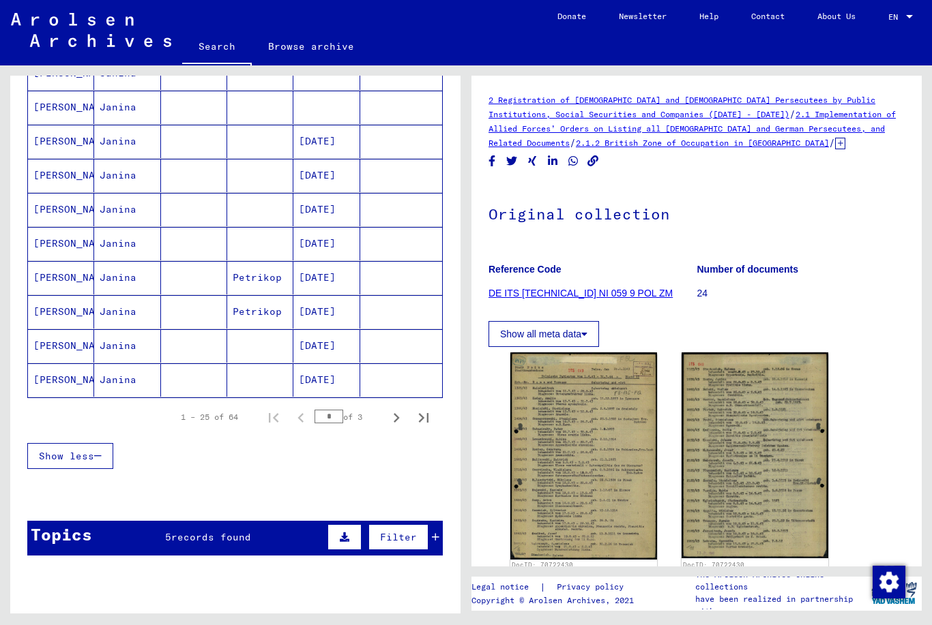
click at [391, 417] on icon "Next page" at bounding box center [396, 417] width 19 height 19
type input "*"
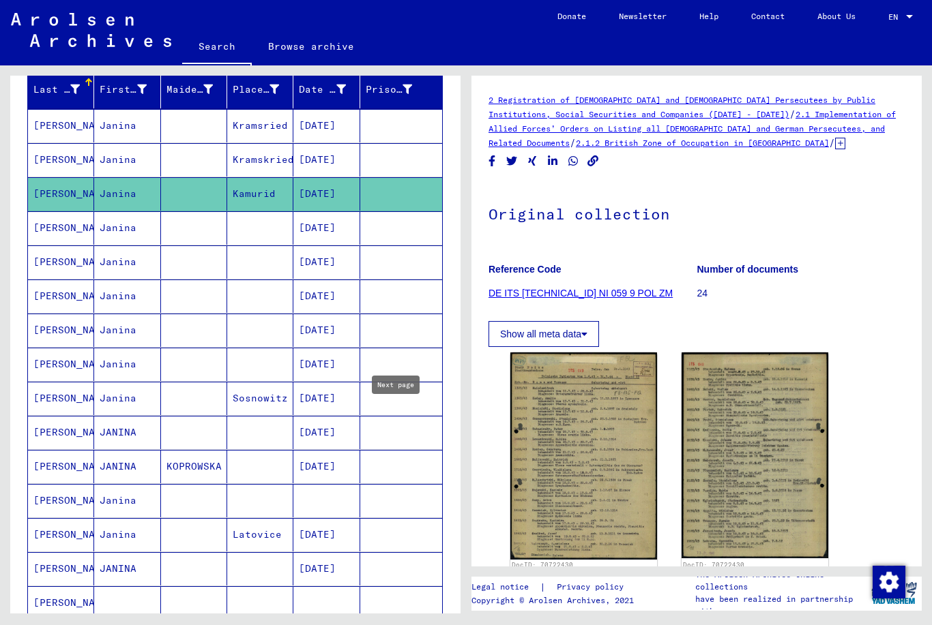
scroll to position [164, 0]
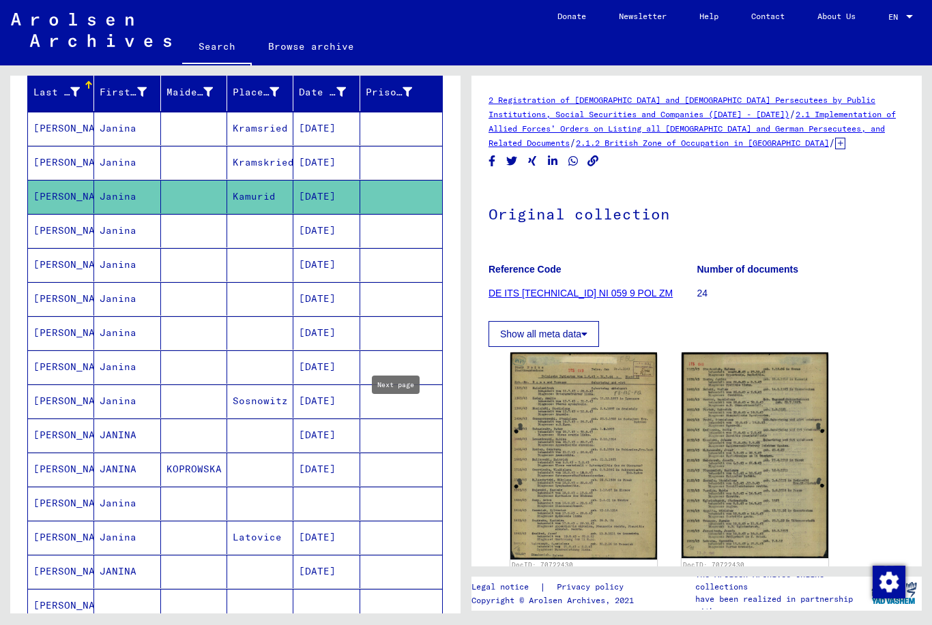
click at [238, 327] on mat-cell at bounding box center [260, 332] width 66 height 33
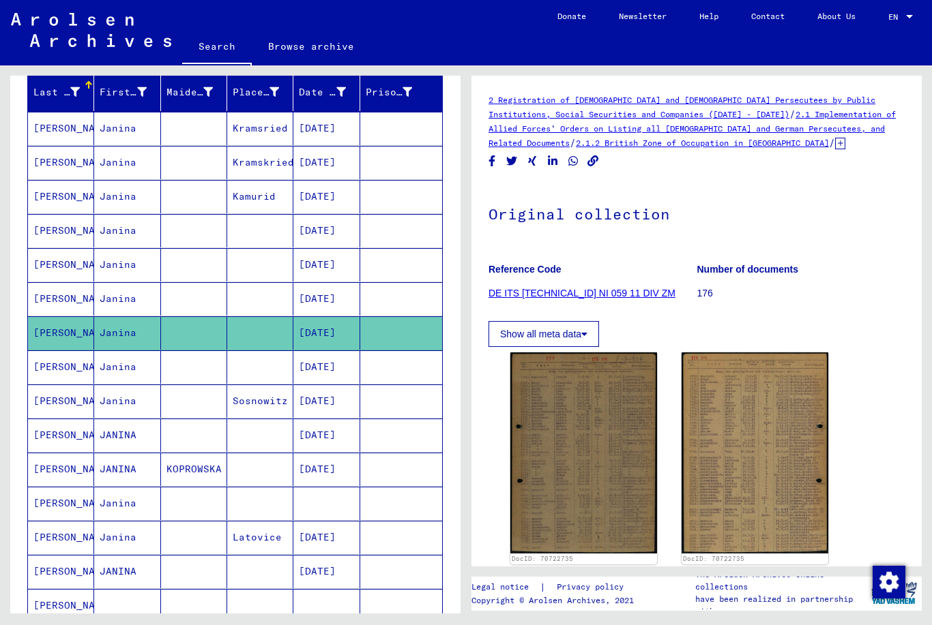
click at [565, 475] on img at bounding box center [583, 453] width 147 height 200
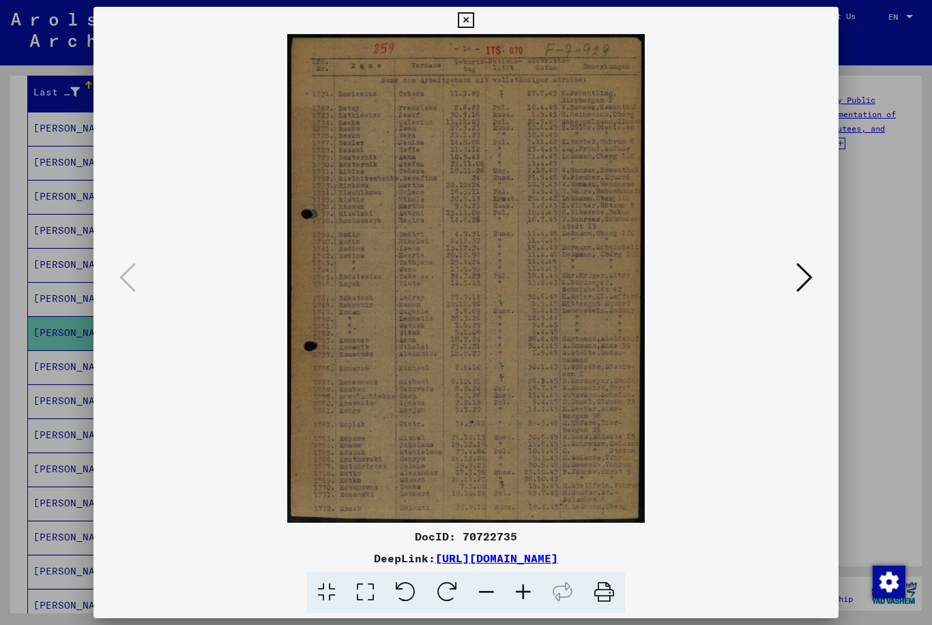
click at [810, 270] on icon at bounding box center [804, 277] width 16 height 33
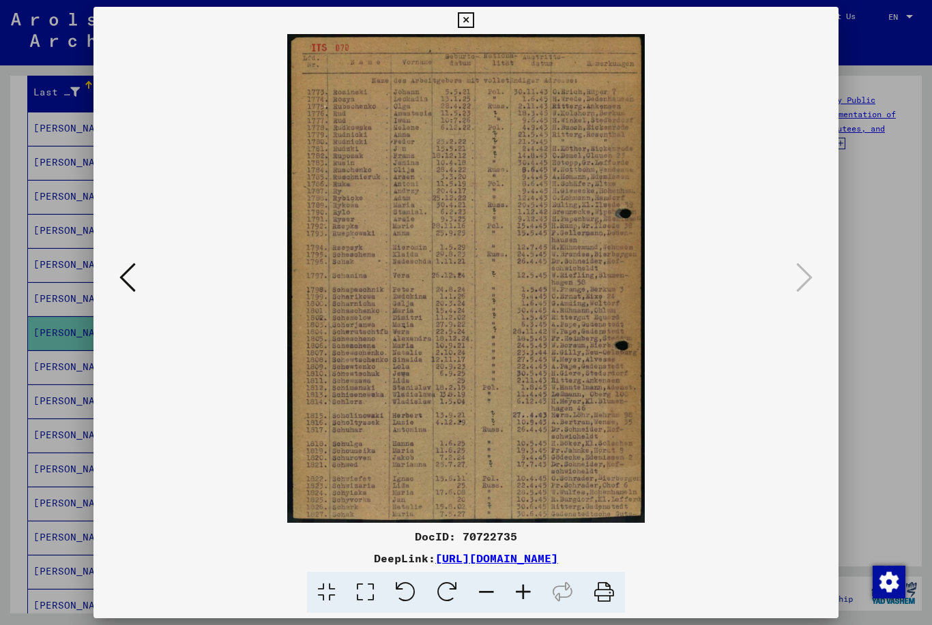
click at [863, 216] on div at bounding box center [466, 312] width 932 height 625
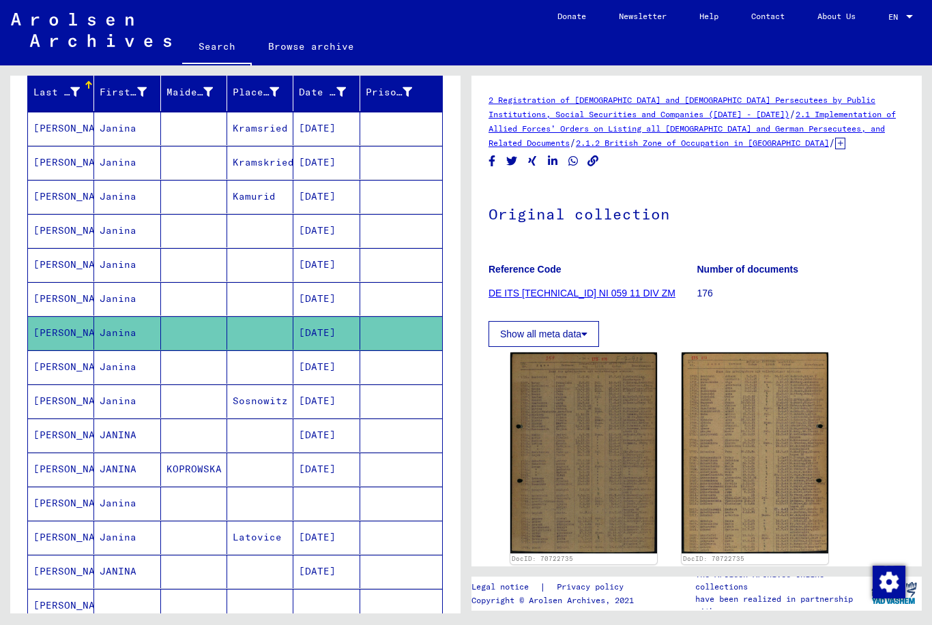
click at [76, 136] on mat-cell "[PERSON_NAME]" at bounding box center [61, 128] width 66 height 33
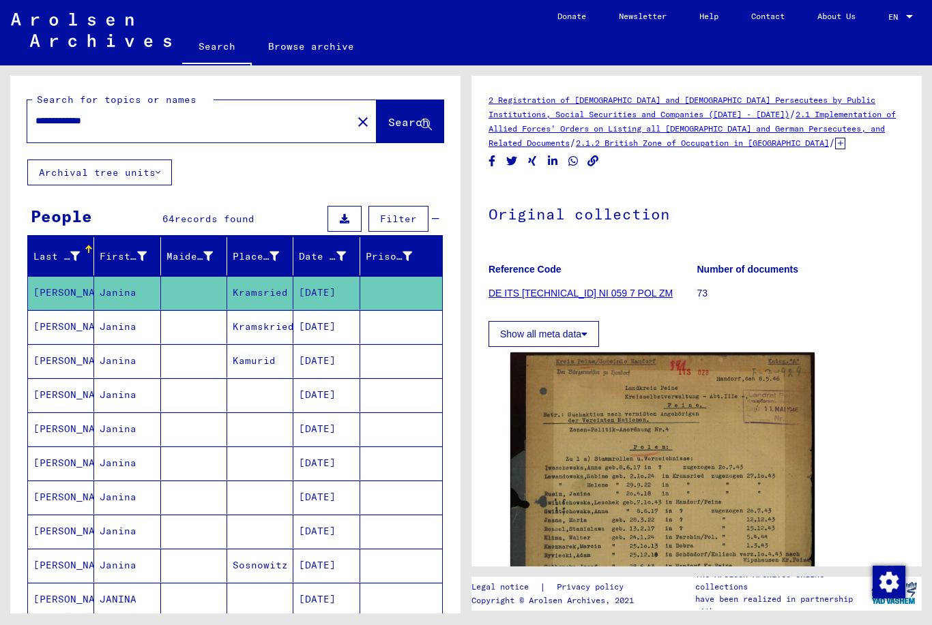
click at [246, 127] on input "**********" at bounding box center [189, 121] width 308 height 14
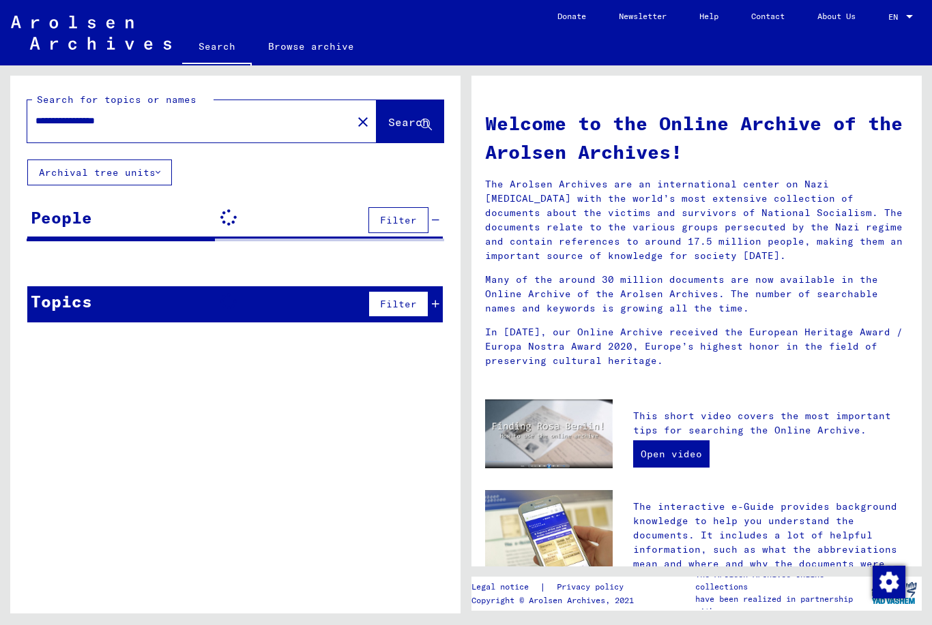
scroll to position [32, 0]
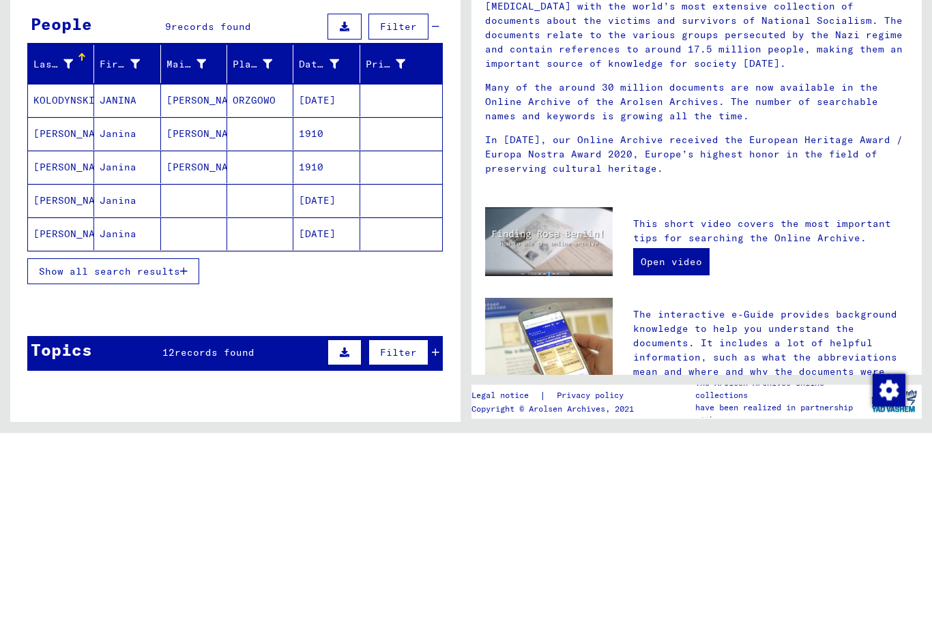
click at [60, 458] on span "Show all search results" at bounding box center [109, 464] width 141 height 12
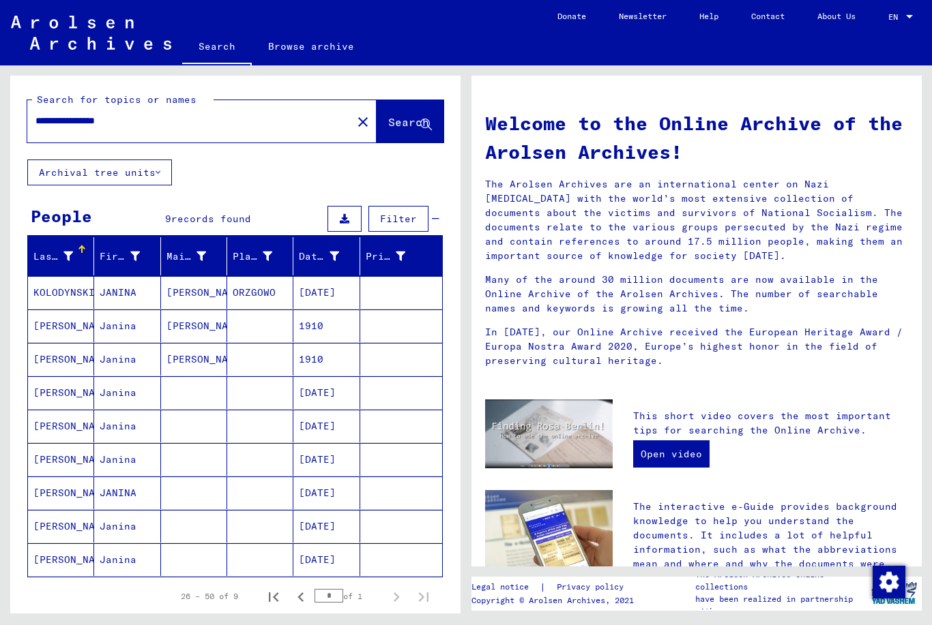
scroll to position [0, 0]
click at [148, 114] on input "**********" at bounding box center [185, 121] width 300 height 14
type input "**********"
click at [388, 115] on span "Search" at bounding box center [408, 122] width 41 height 14
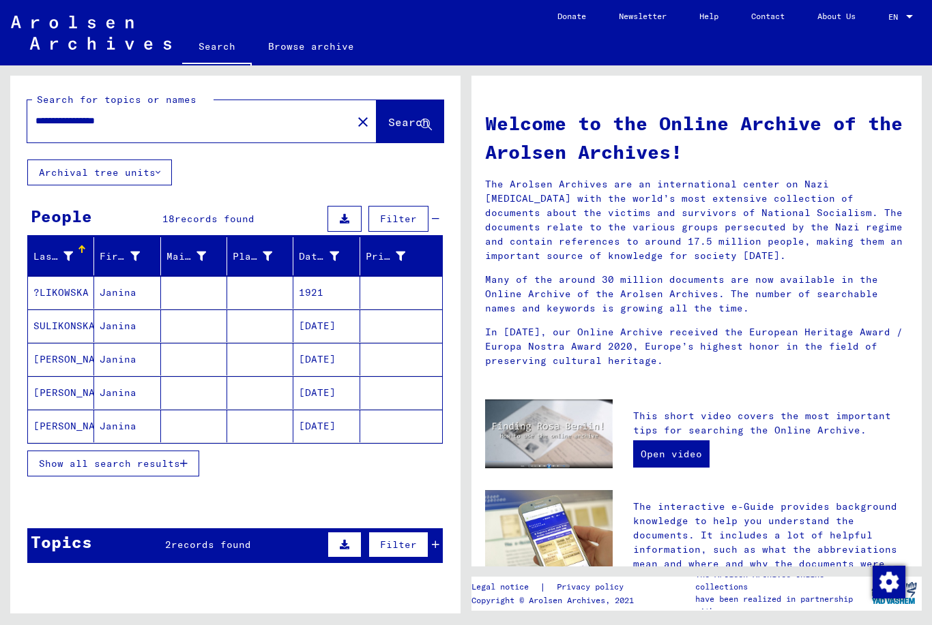
click at [153, 458] on span "Show all search results" at bounding box center [109, 464] width 141 height 12
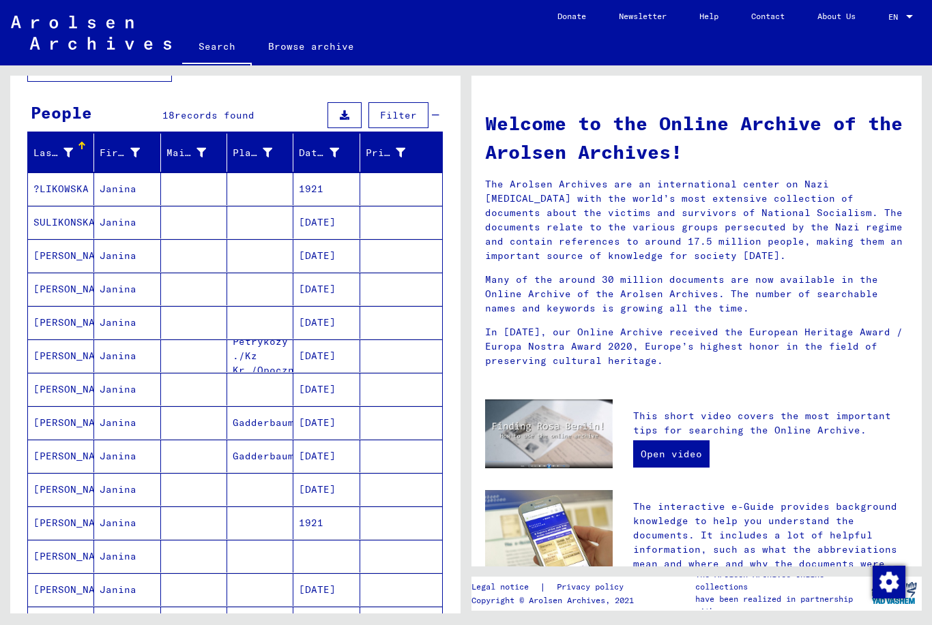
scroll to position [106, 0]
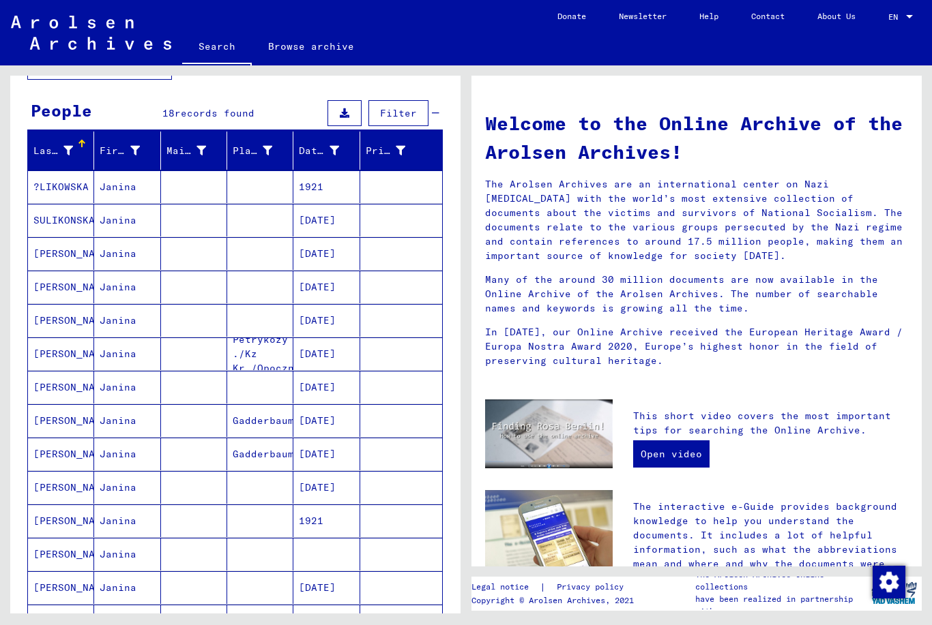
click at [56, 338] on mat-cell "[PERSON_NAME]" at bounding box center [61, 354] width 66 height 33
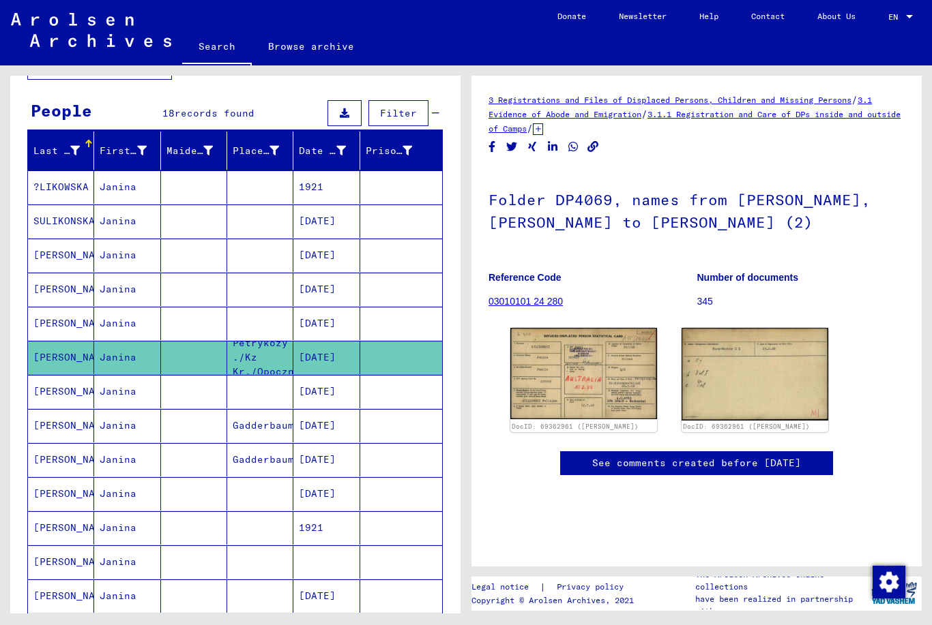
click at [608, 361] on img at bounding box center [583, 373] width 147 height 91
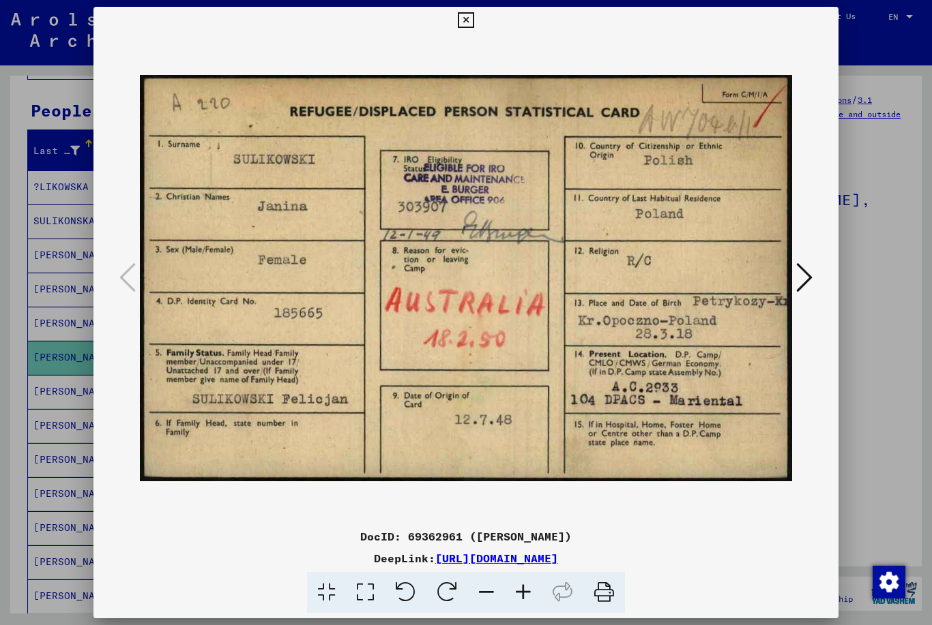
scroll to position [32, 0]
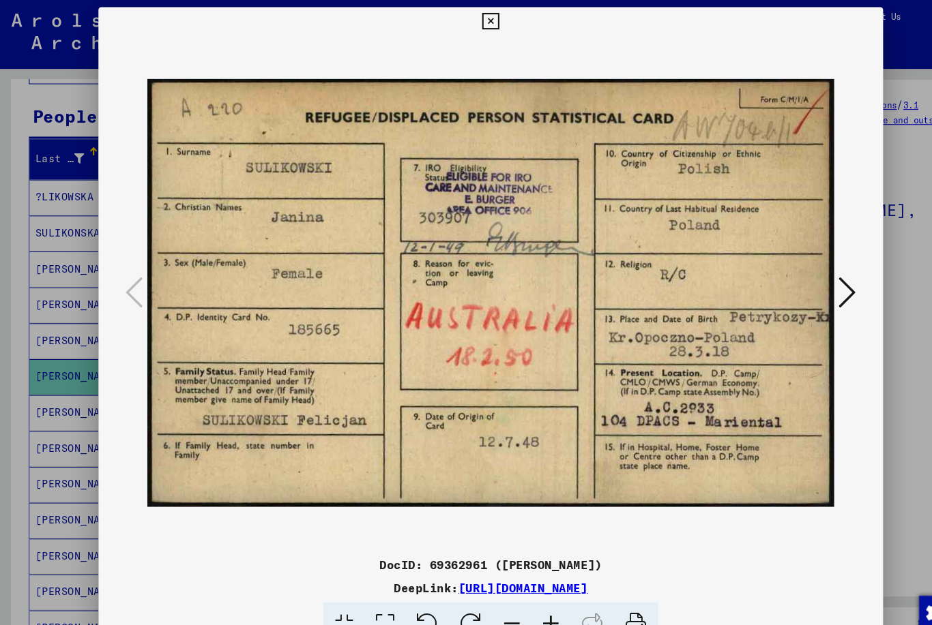
click at [473, 20] on icon at bounding box center [466, 20] width 16 height 16
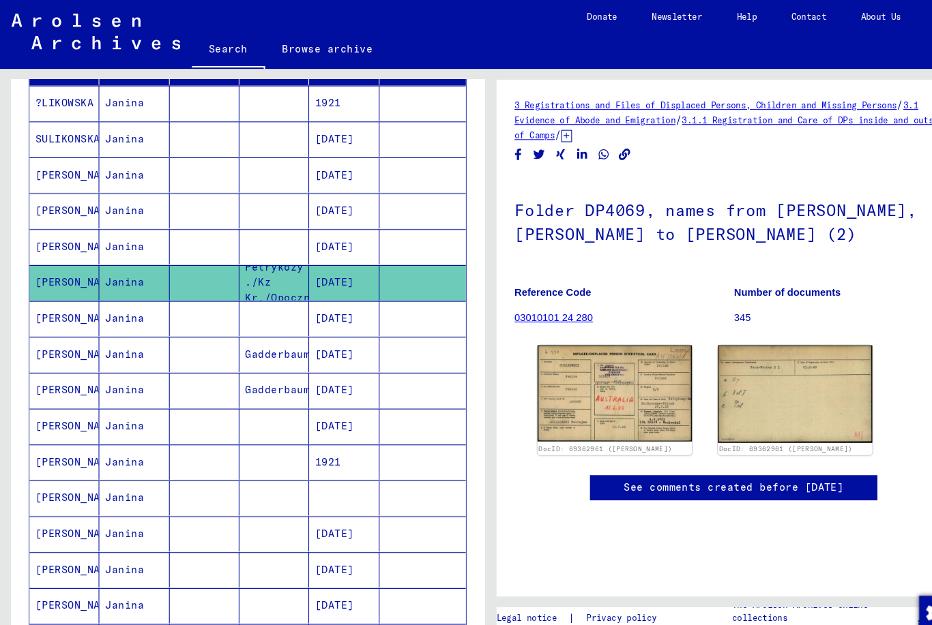
scroll to position [196, 0]
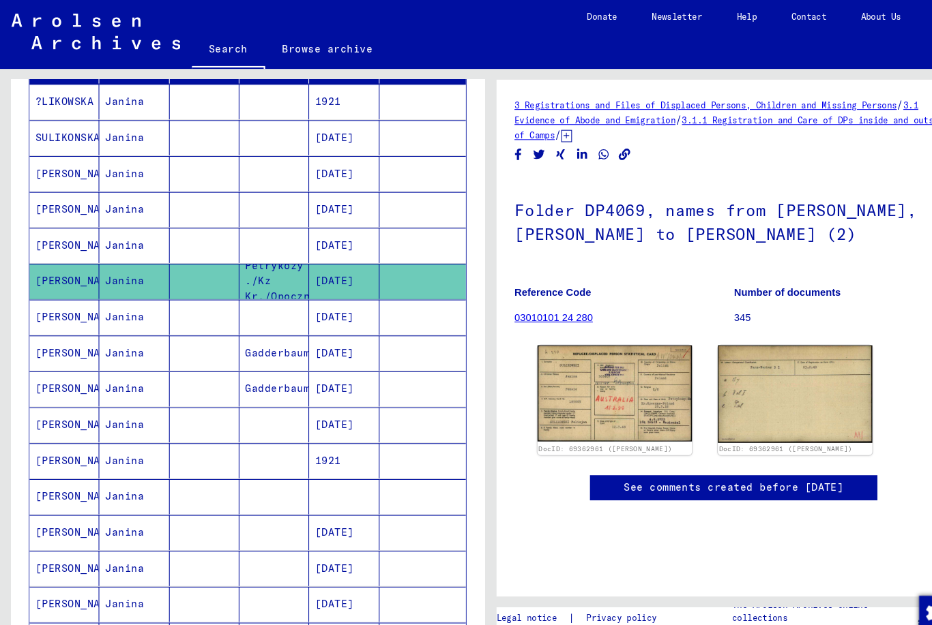
click at [252, 489] on mat-cell at bounding box center [260, 505] width 66 height 33
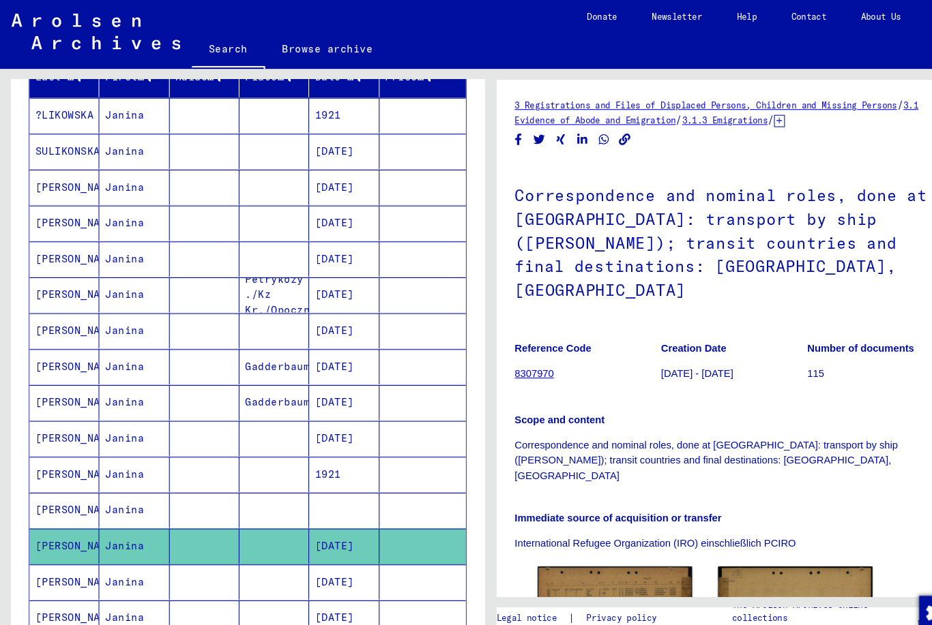
scroll to position [316, 0]
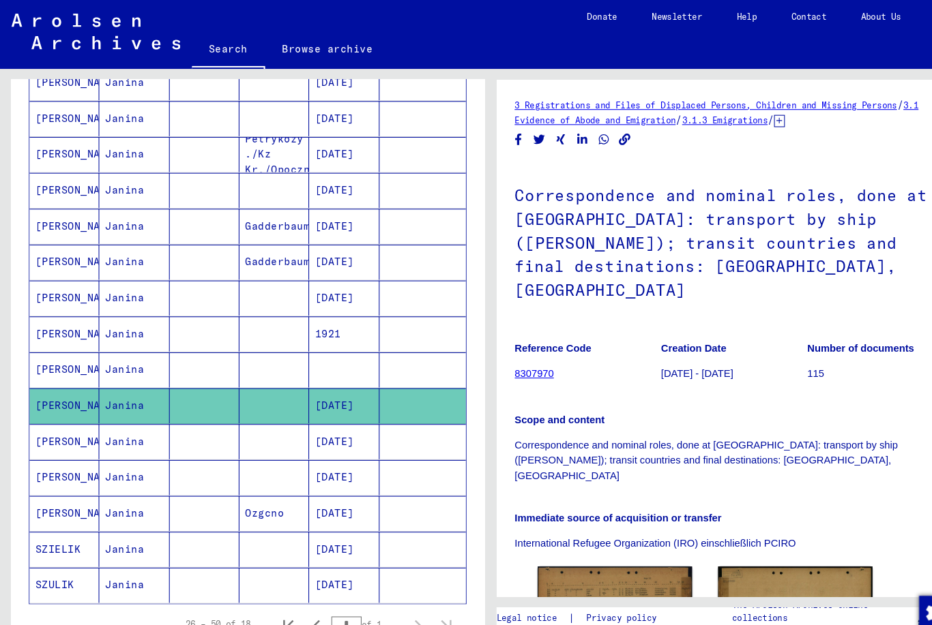
click at [306, 584] on icon "Previous page" at bounding box center [300, 593] width 19 height 19
type input "*"
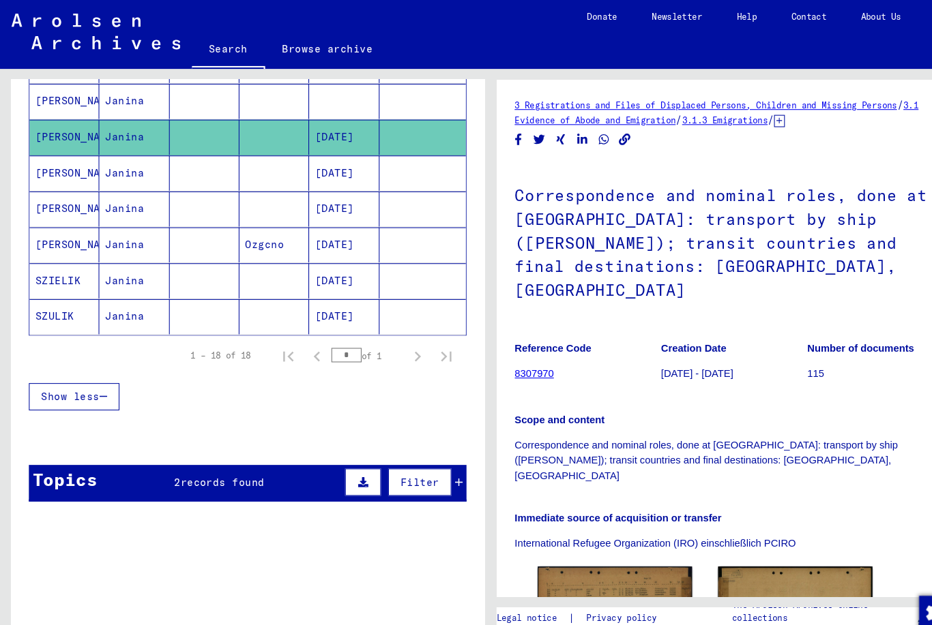
scroll to position [571, 0]
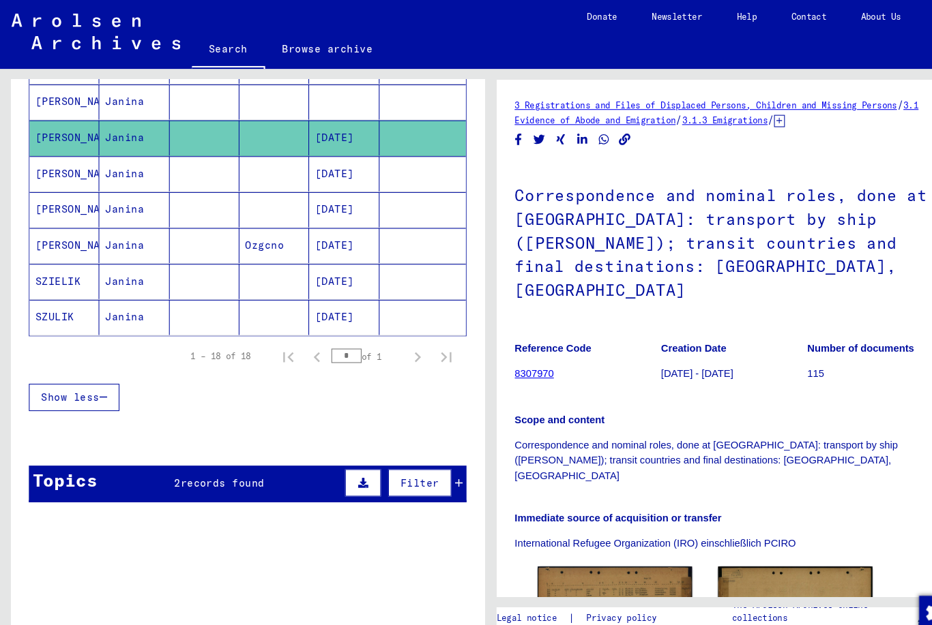
click at [233, 453] on span "records found" at bounding box center [211, 459] width 80 height 12
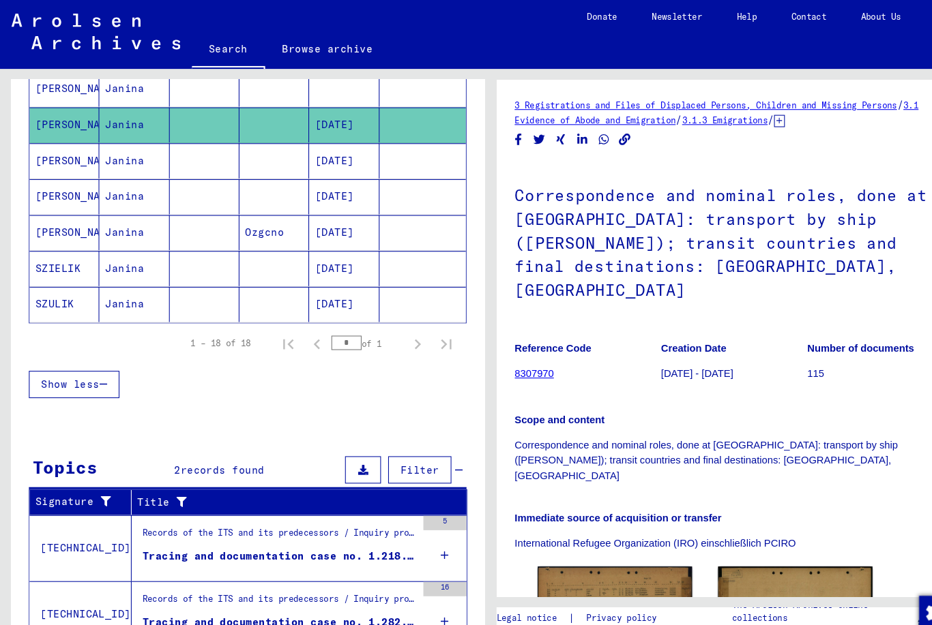
scroll to position [582, 0]
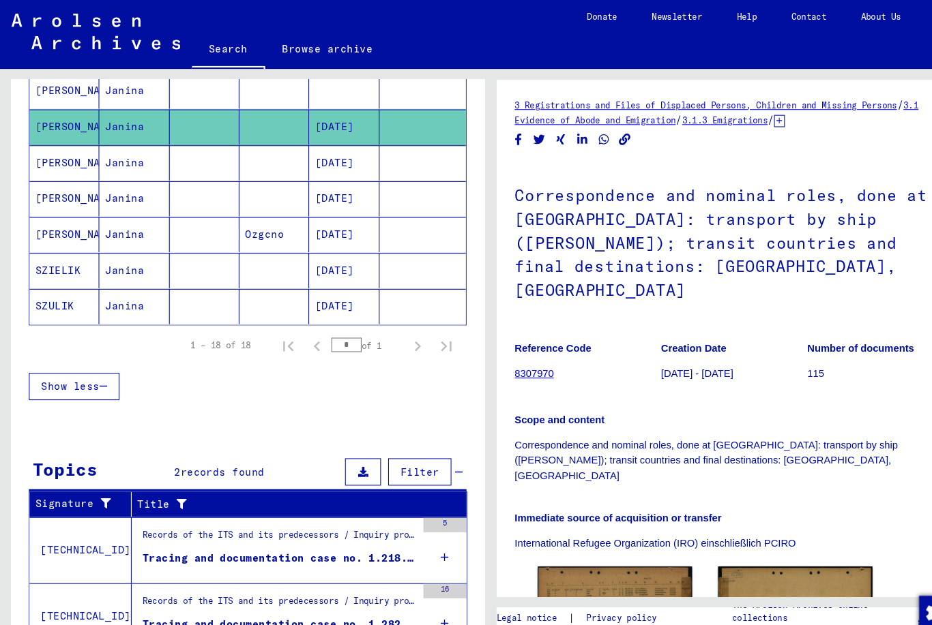
click at [325, 502] on div "Records of the ITS and its predecessors / Inquiry processing / ITS case files a…" at bounding box center [265, 511] width 260 height 19
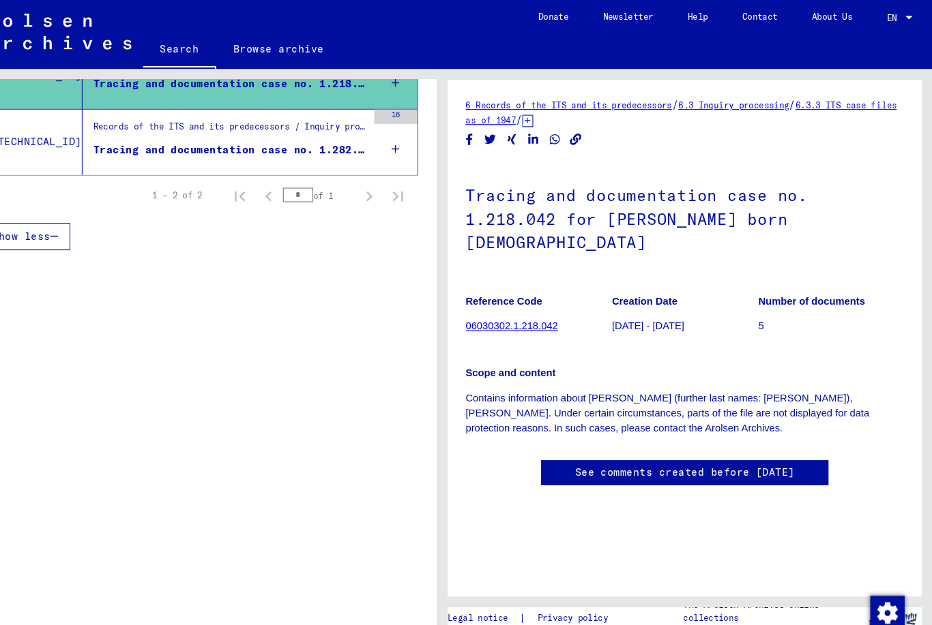
click at [138, 131] on div "Records of the ITS and its predecessors / Inquiry processing / ITS case files a…" at bounding box center [265, 124] width 260 height 19
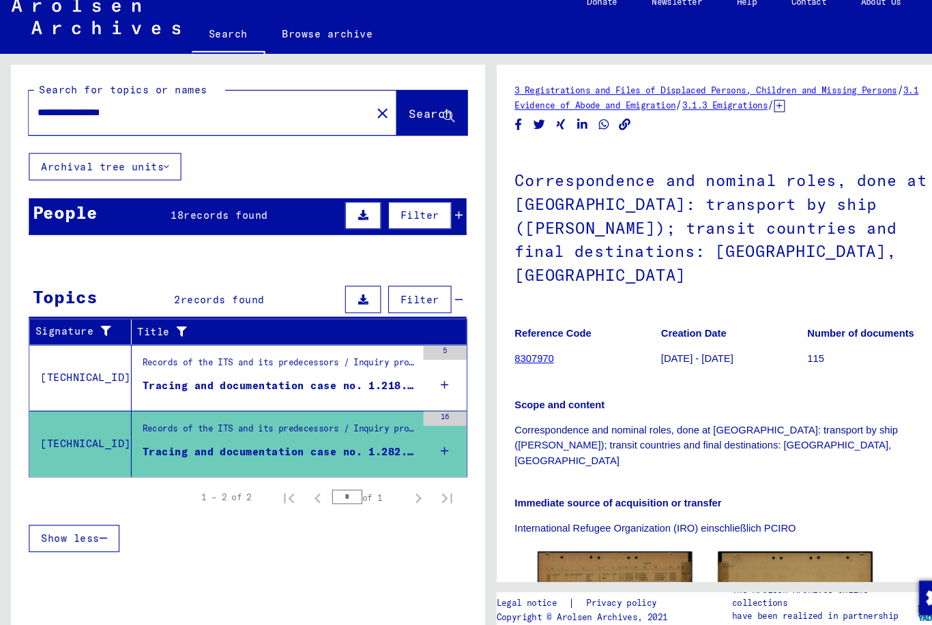
click at [57, 114] on input "**********" at bounding box center [189, 121] width 308 height 14
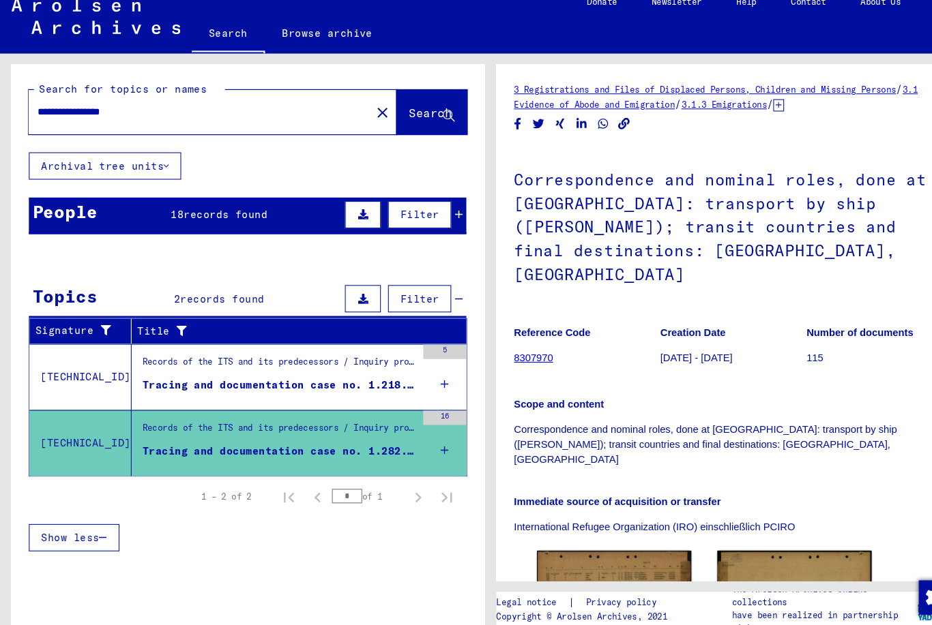
click at [55, 114] on input "**********" at bounding box center [189, 121] width 308 height 14
click at [52, 114] on input "**********" at bounding box center [189, 121] width 308 height 14
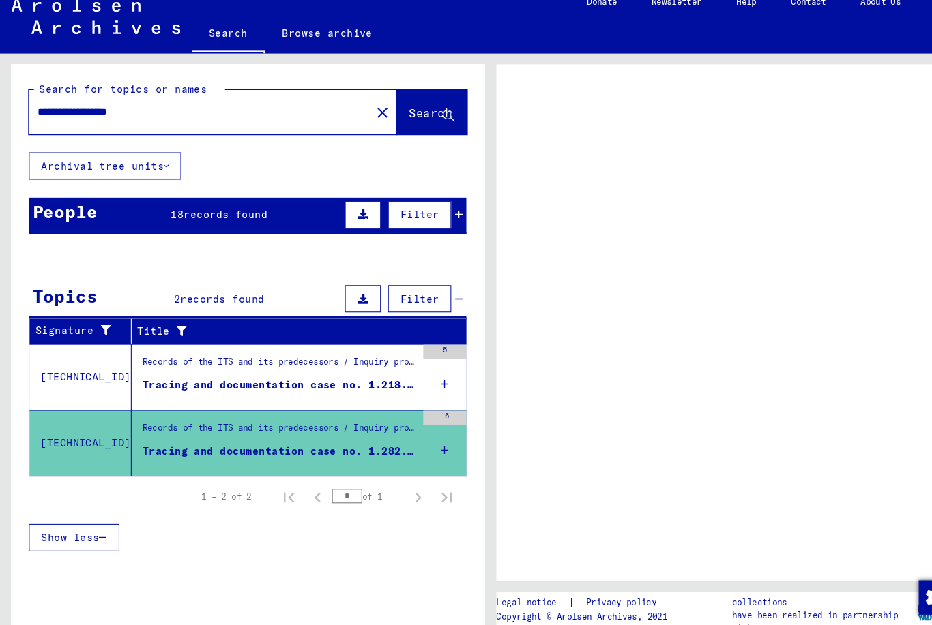
type input "**********"
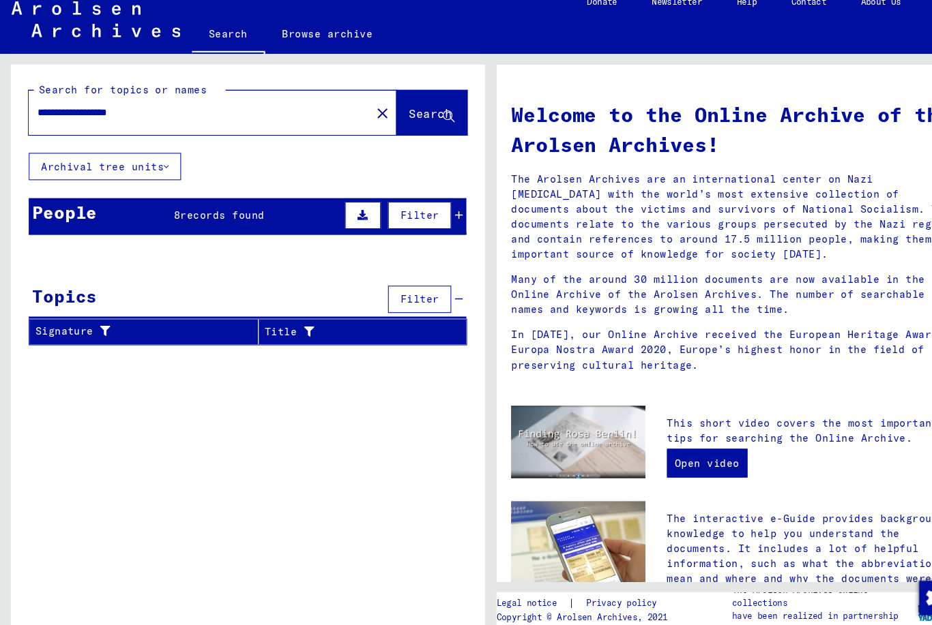
click at [95, 205] on div "People 8 records found Filter" at bounding box center [234, 220] width 415 height 35
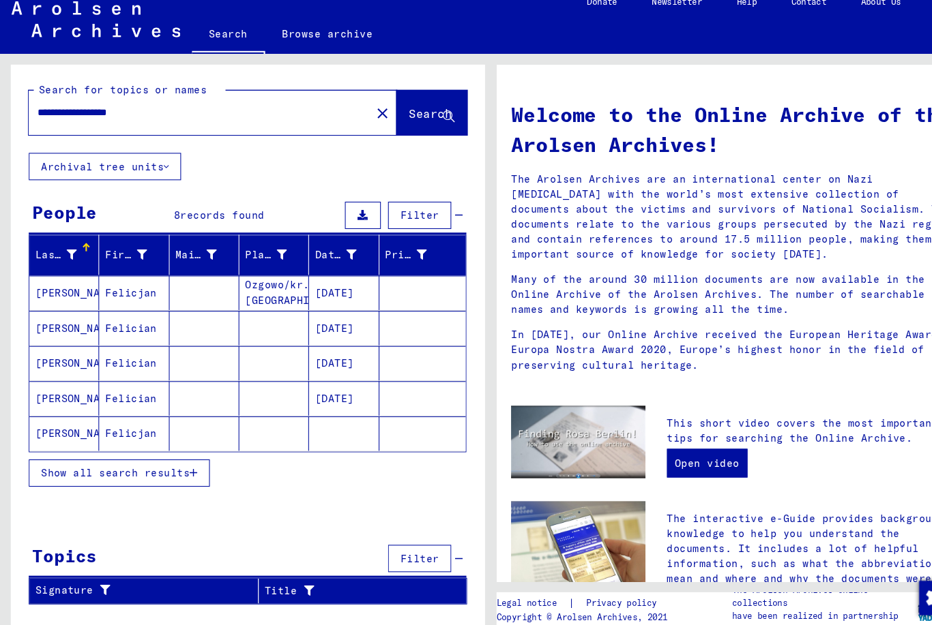
click at [44, 410] on mat-cell "[PERSON_NAME]" at bounding box center [61, 426] width 66 height 33
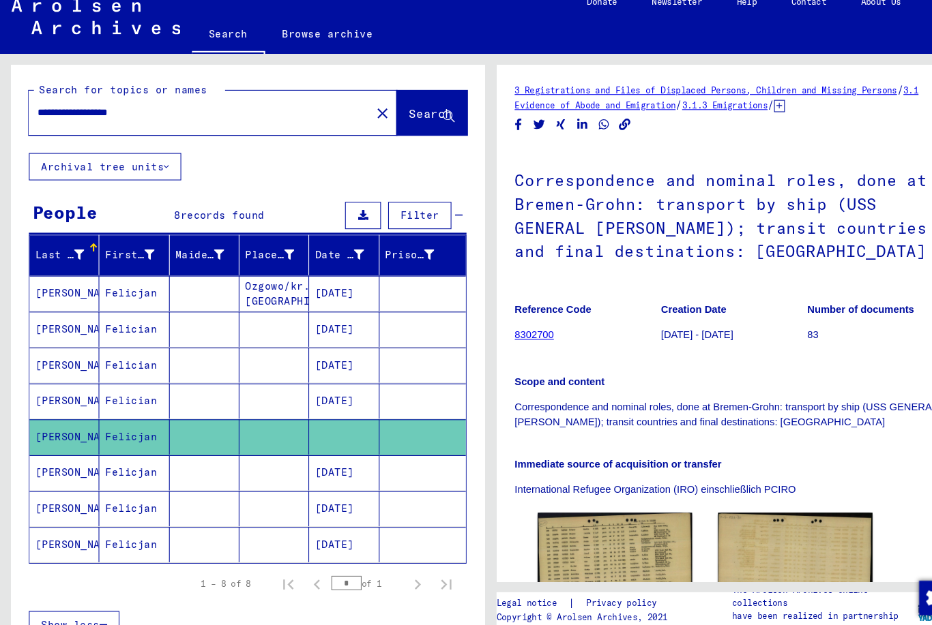
click at [52, 447] on mat-cell "[PERSON_NAME]" at bounding box center [61, 463] width 66 height 33
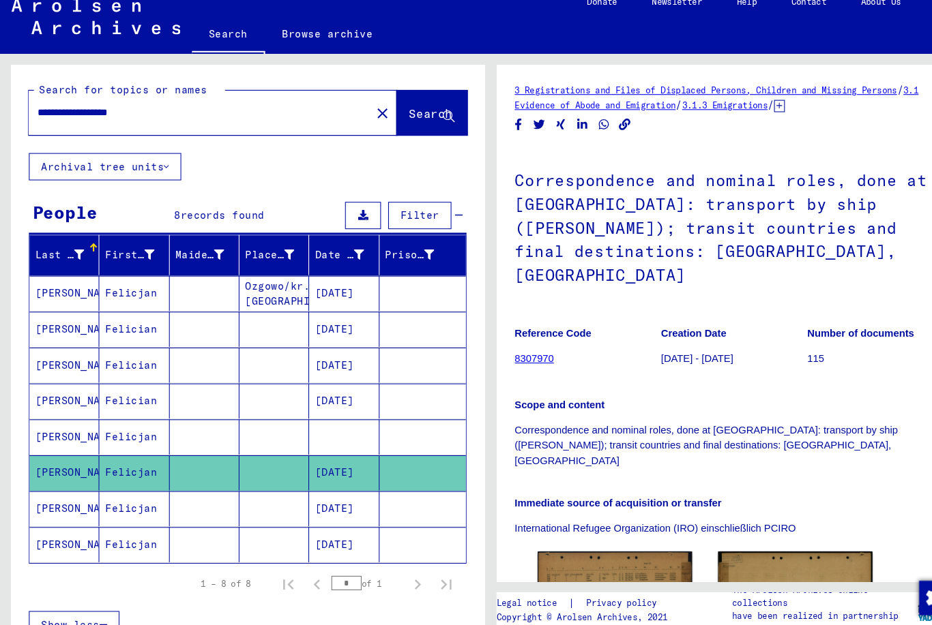
click at [62, 481] on mat-cell "[PERSON_NAME]" at bounding box center [61, 497] width 66 height 33
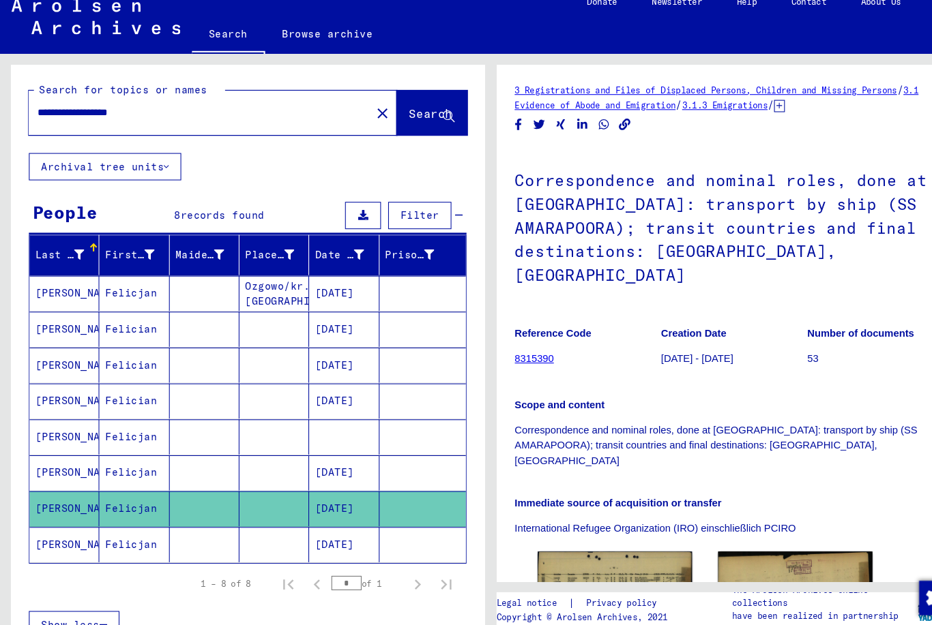
click at [48, 415] on mat-cell "[PERSON_NAME]" at bounding box center [61, 429] width 66 height 33
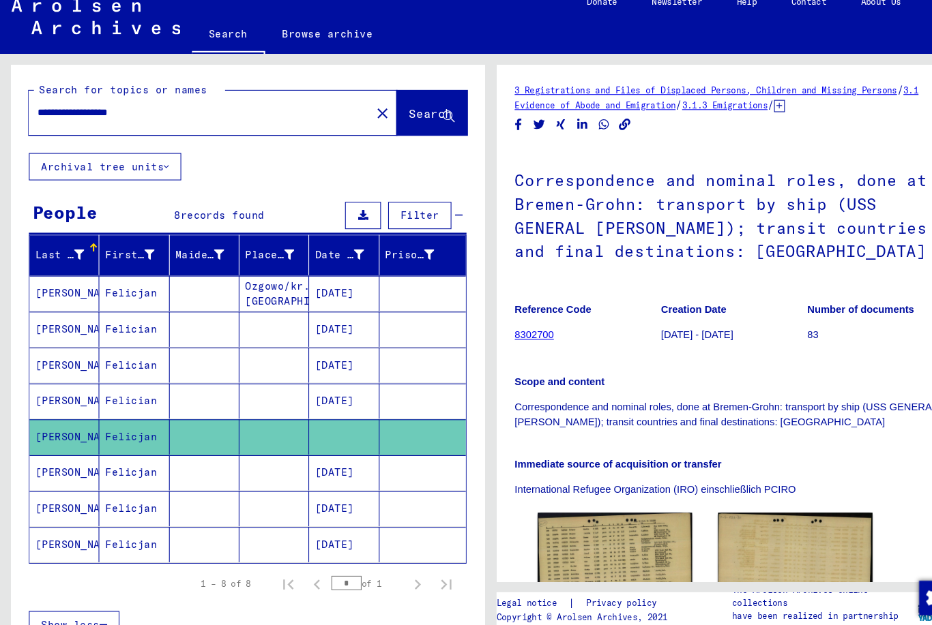
click at [608, 535] on img at bounding box center [583, 549] width 147 height 97
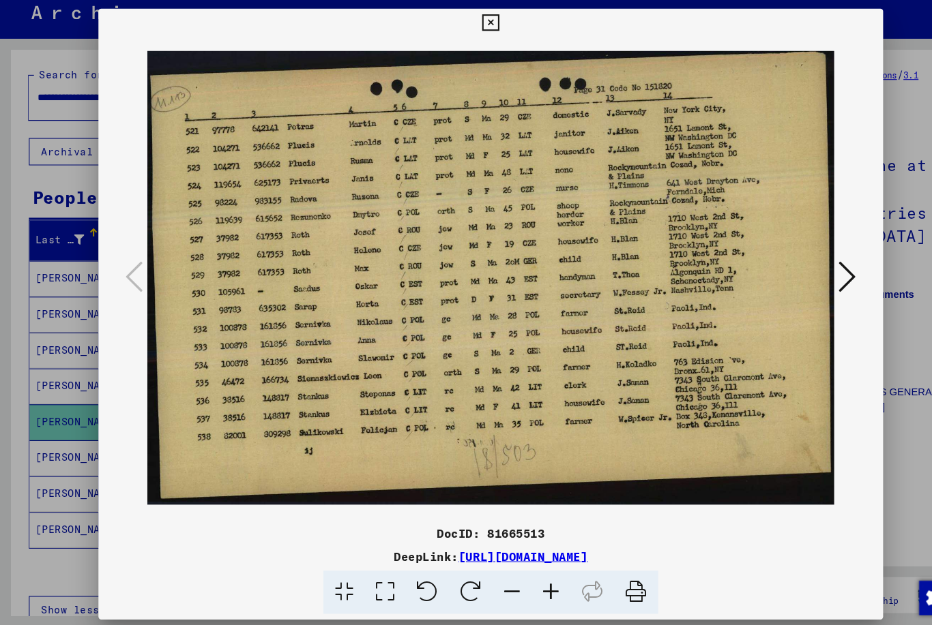
click at [68, 528] on div at bounding box center [466, 312] width 932 height 625
